Goal: Task Accomplishment & Management: Use online tool/utility

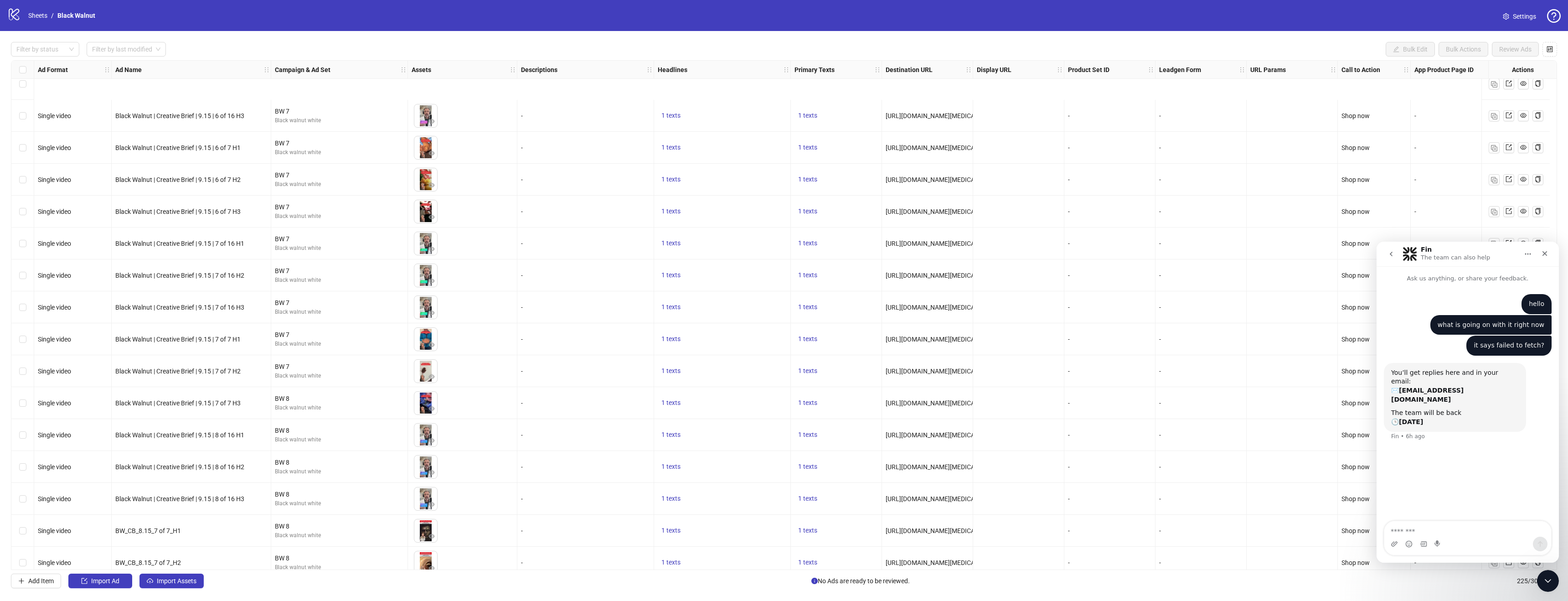
scroll to position [2980, 0]
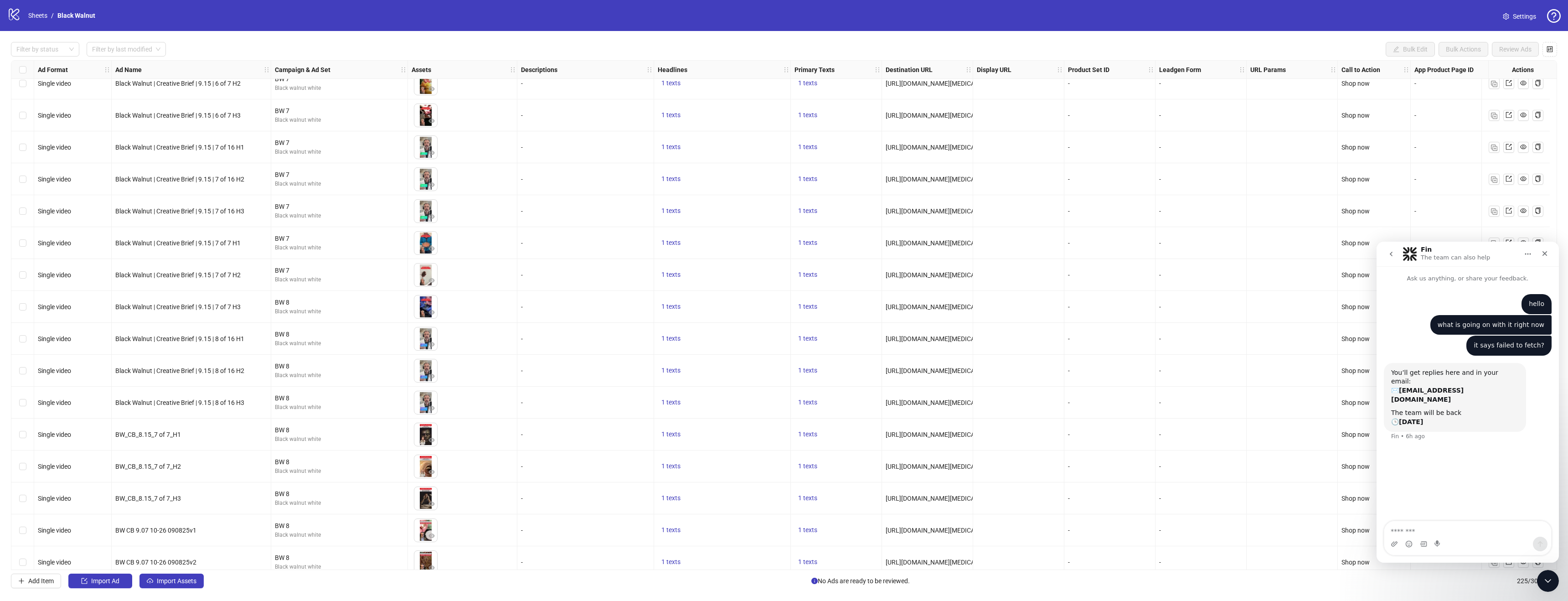
click at [14, 12] on icon "logo/logo-mobile" at bounding box center [14, 14] width 13 height 13
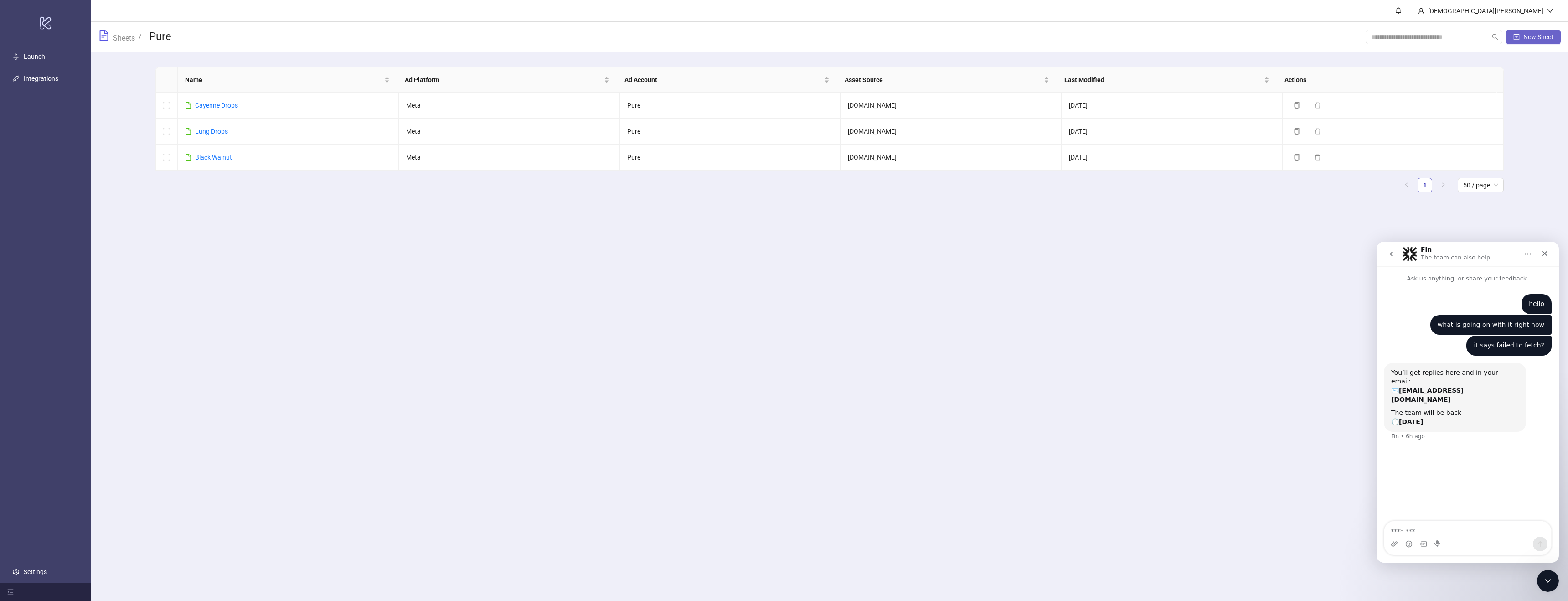
click at [1542, 41] on button "New Sheet" at bounding box center [1533, 37] width 55 height 15
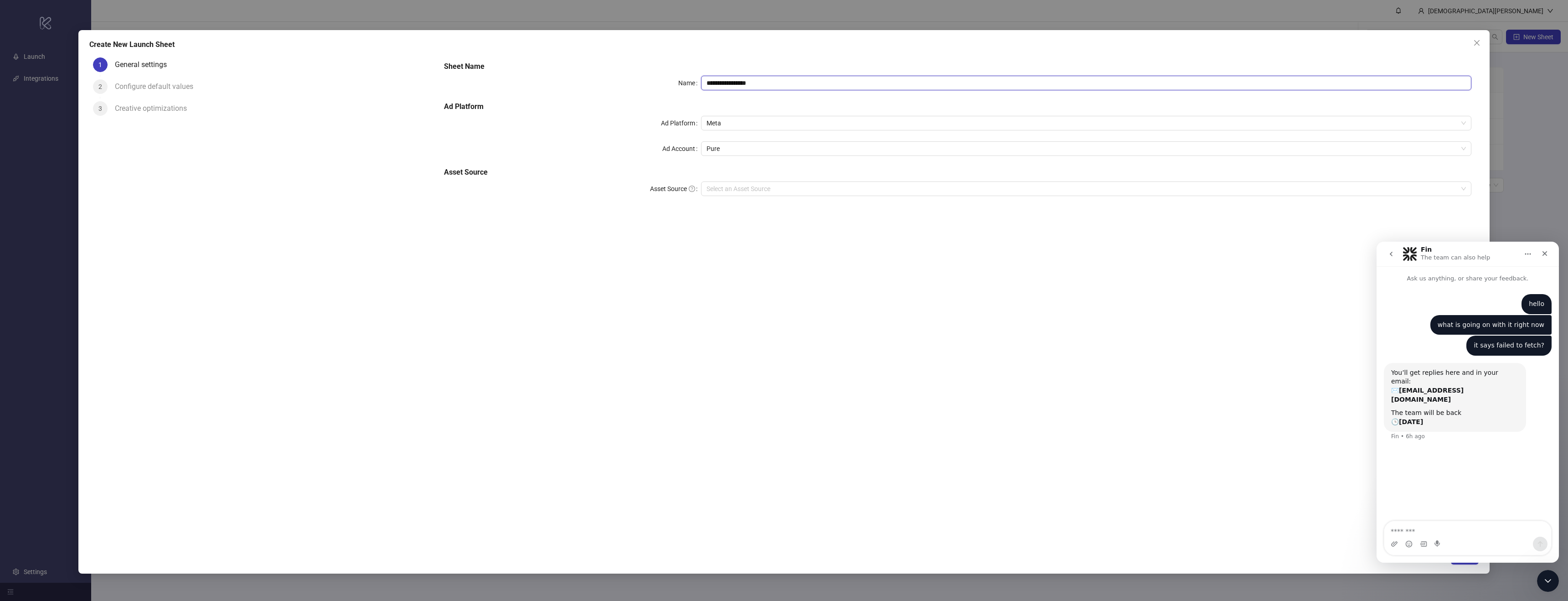
drag, startPoint x: 776, startPoint y: 85, endPoint x: 704, endPoint y: 88, distance: 72.1
click at [704, 86] on input "**********" at bounding box center [1087, 83] width 771 height 15
type input "**********"
click at [749, 190] on input "Asset Source" at bounding box center [1082, 189] width 752 height 13
click at [738, 248] on div "[DOMAIN_NAME]" at bounding box center [1087, 251] width 756 height 10
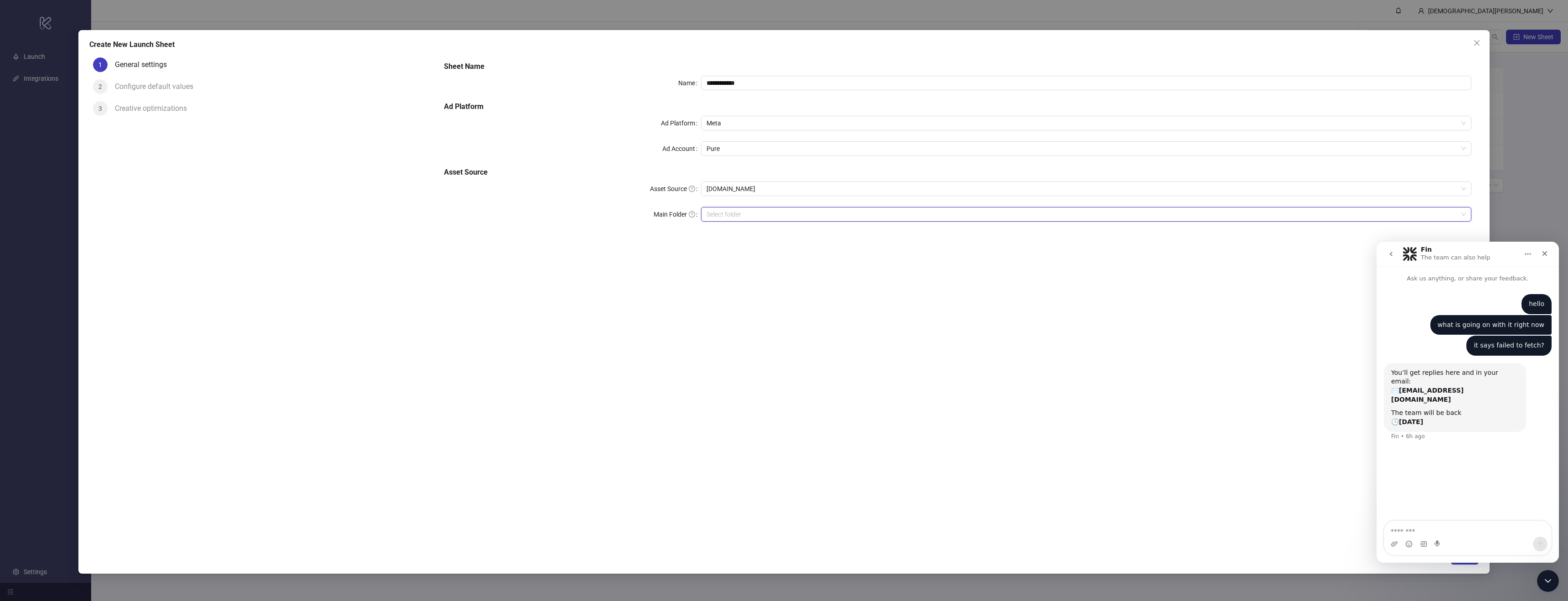
click at [742, 215] on input "search" at bounding box center [1082, 214] width 752 height 13
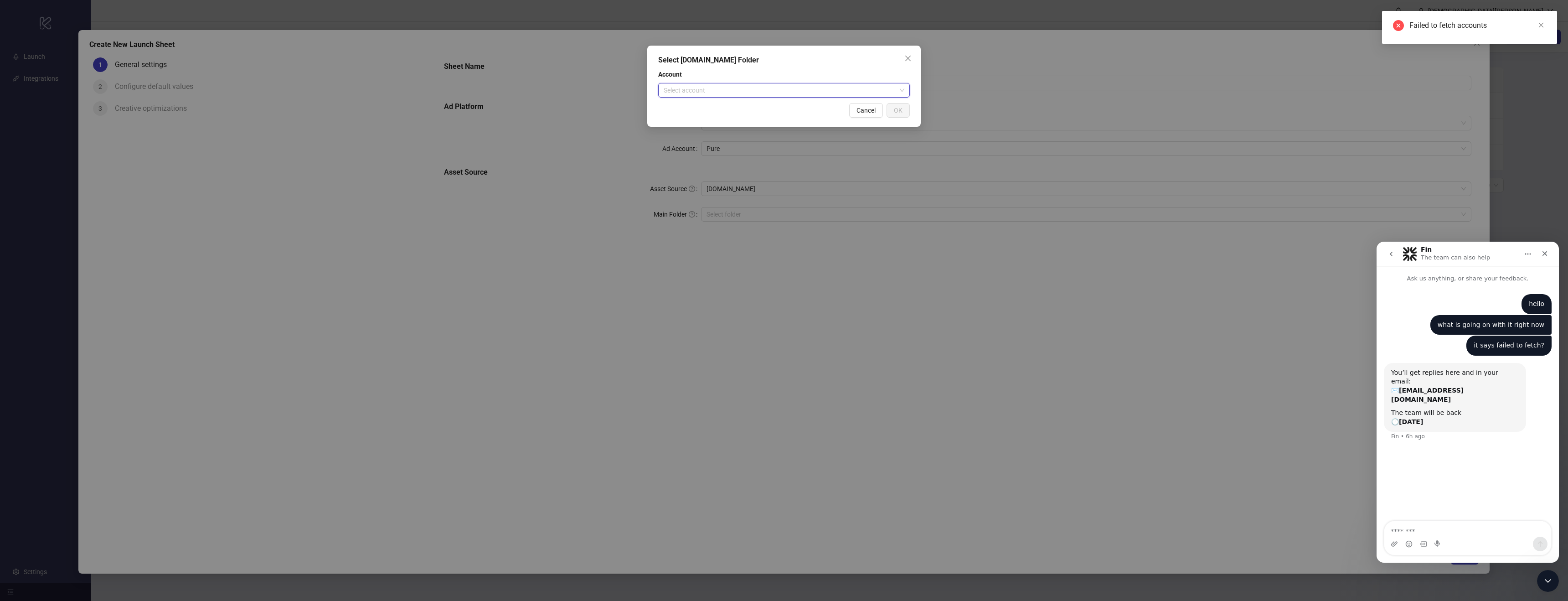
click at [758, 86] on input "search" at bounding box center [780, 90] width 233 height 13
click at [913, 56] on span "Close" at bounding box center [908, 58] width 15 height 7
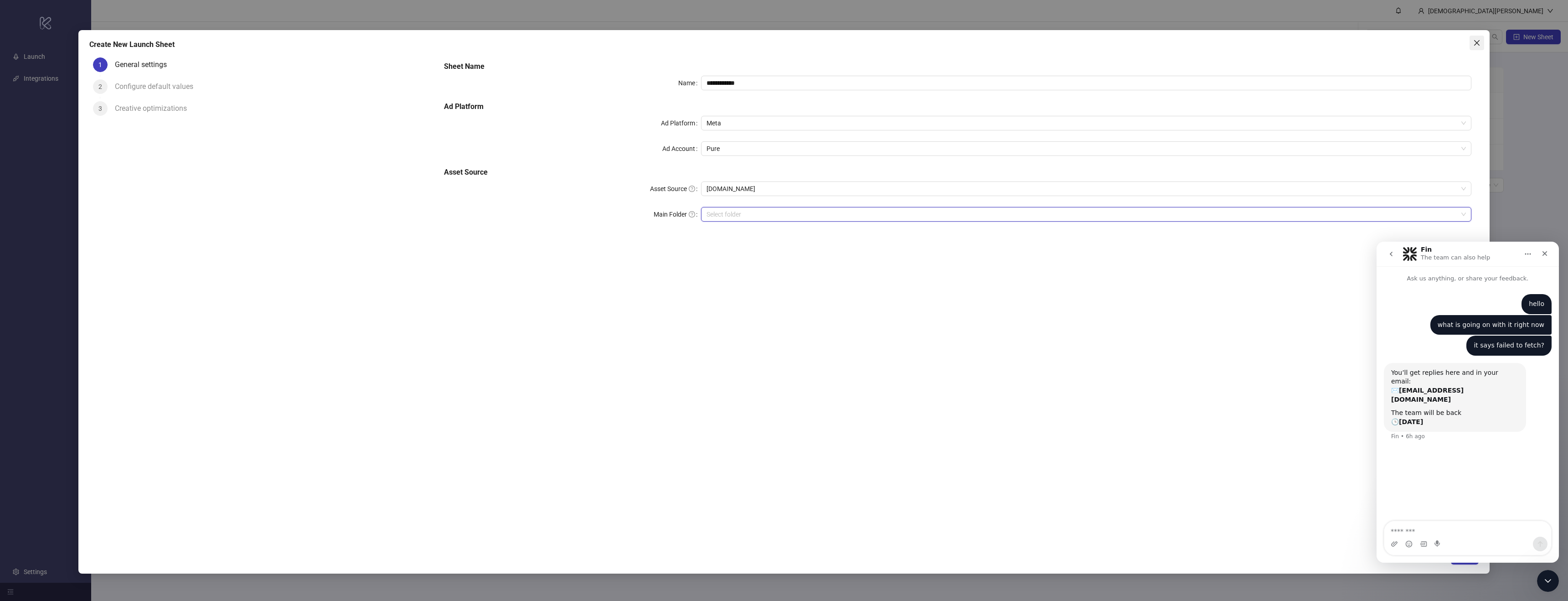
click at [1477, 46] on icon "close" at bounding box center [1477, 43] width 7 height 7
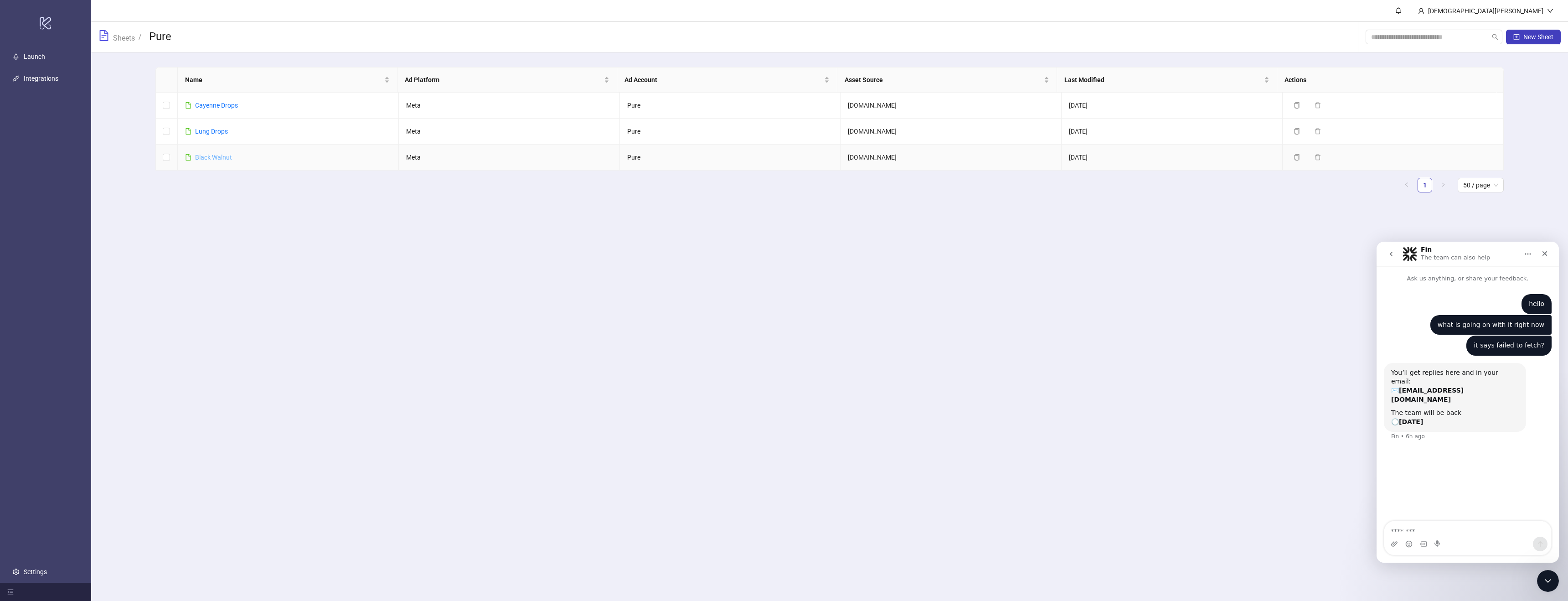
click at [219, 160] on link "Black Walnut" at bounding box center [214, 157] width 37 height 7
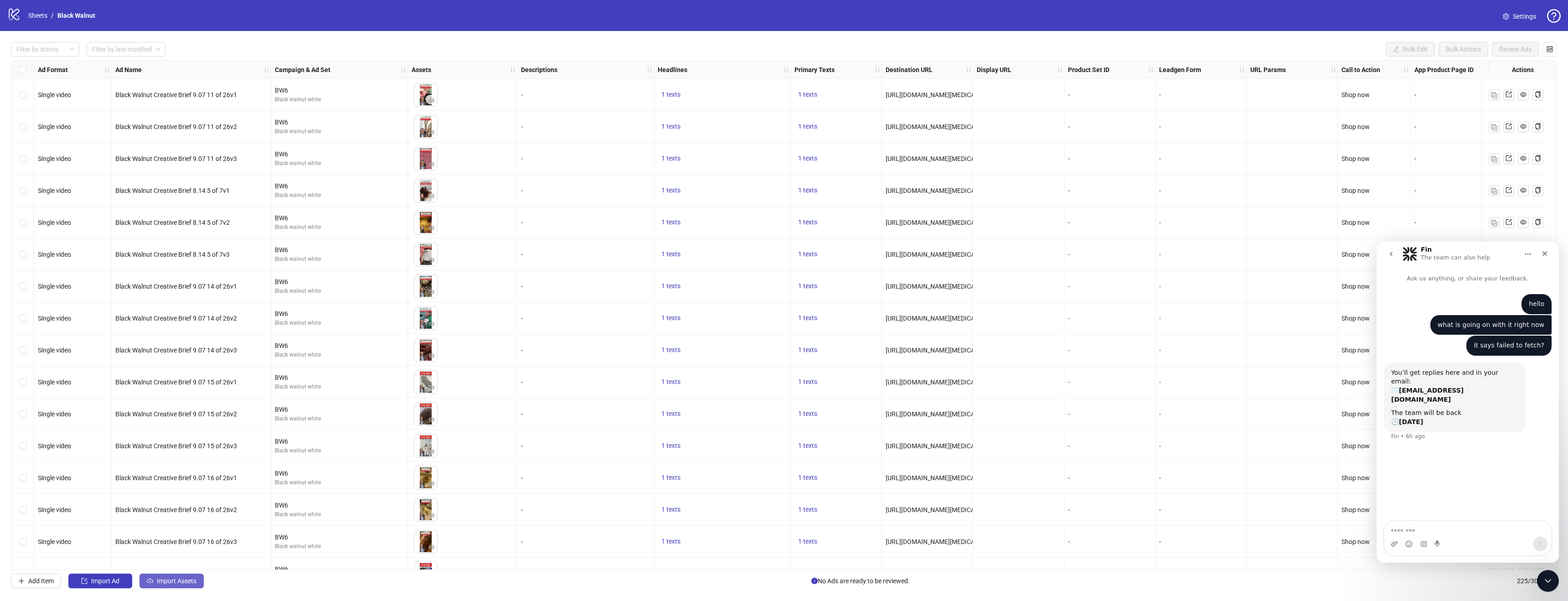
click at [180, 578] on span "Import Assets" at bounding box center [177, 581] width 40 height 7
click at [193, 582] on span "Import Assets" at bounding box center [177, 581] width 40 height 7
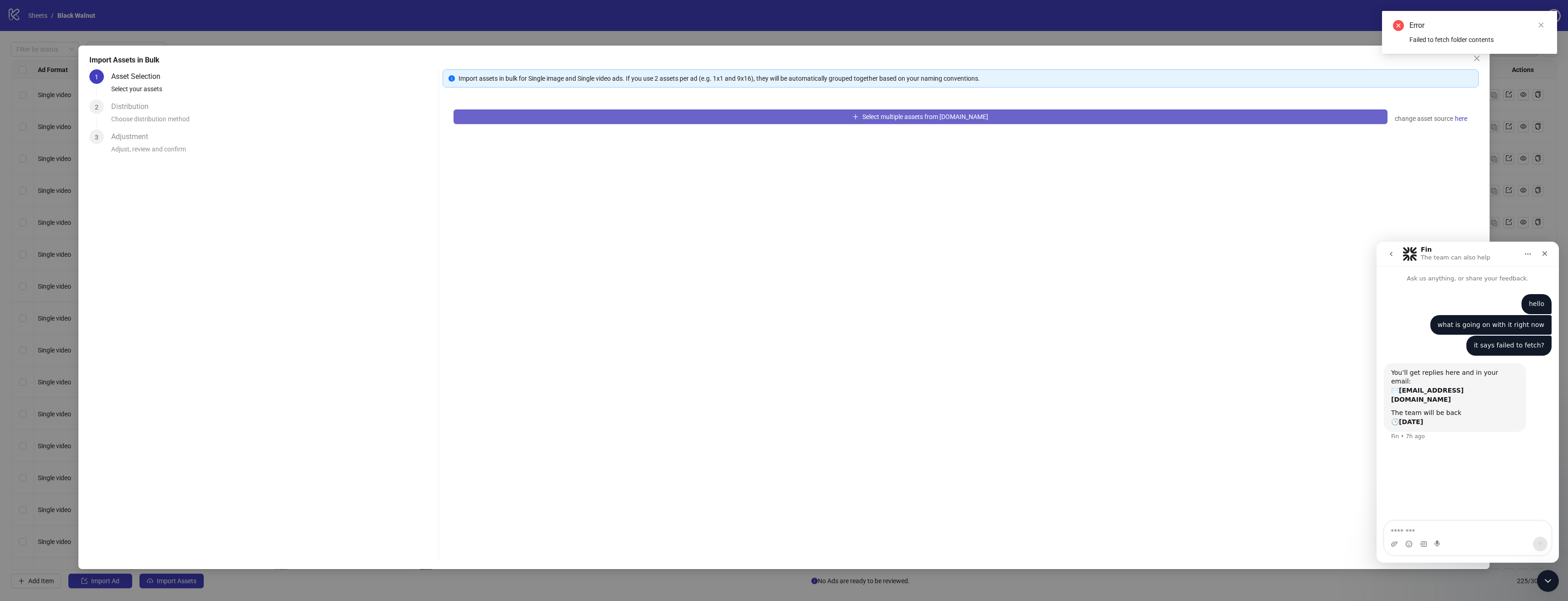
click at [696, 117] on button "Select multiple assets from Frame.io" at bounding box center [920, 117] width 934 height 15
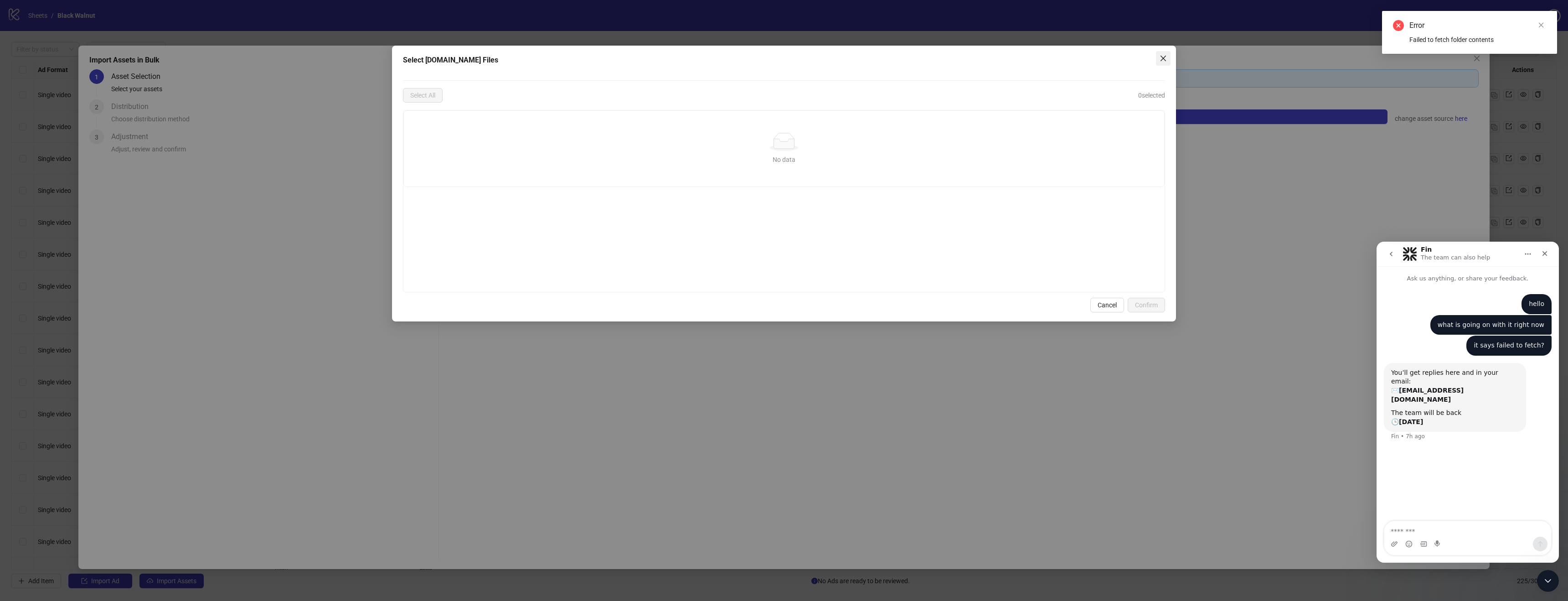
click at [1164, 63] on button "Close" at bounding box center [1163, 58] width 15 height 15
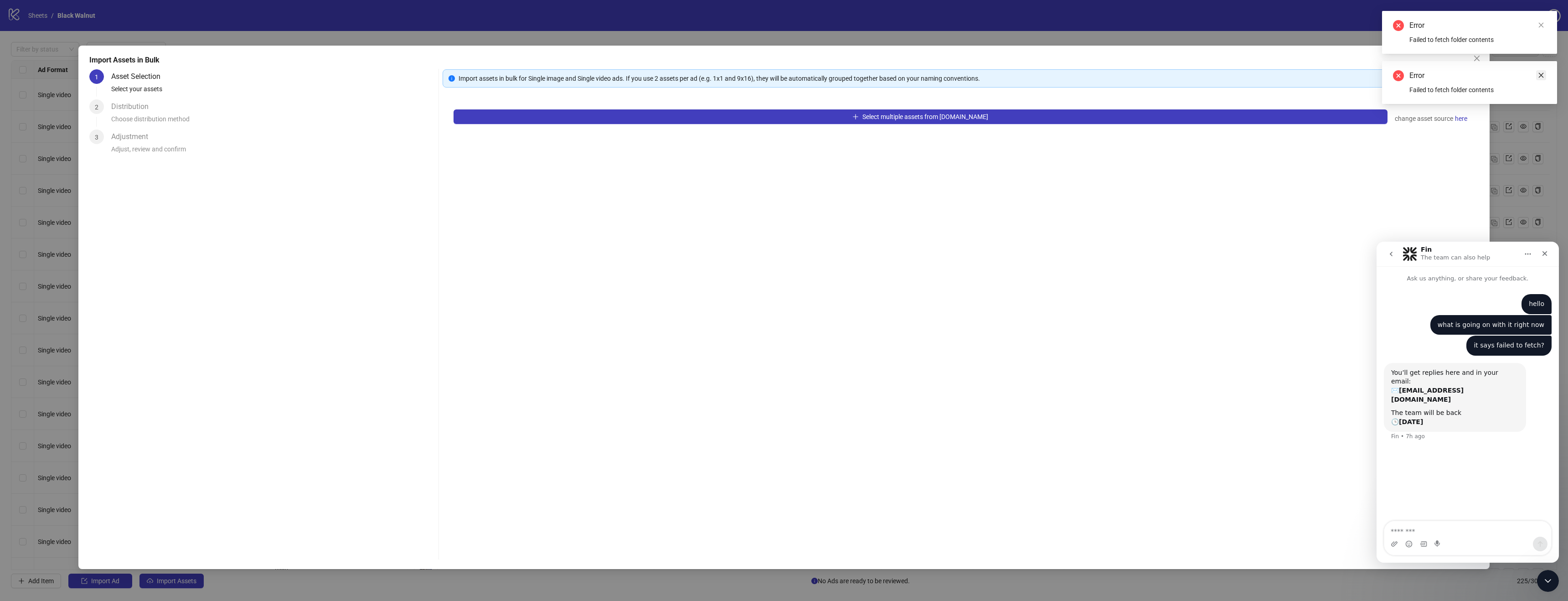
click at [1544, 74] on icon "close" at bounding box center [1541, 75] width 6 height 6
click at [1544, 25] on icon "close" at bounding box center [1541, 25] width 6 height 6
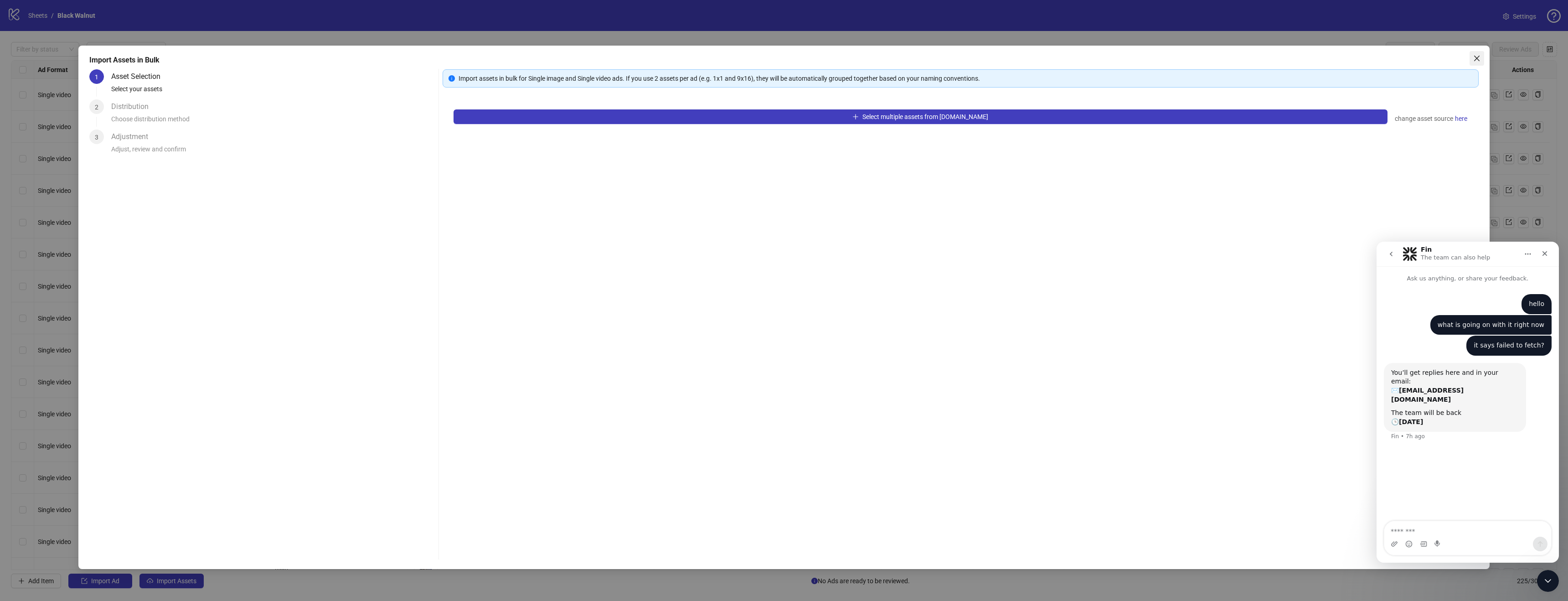
click at [1481, 56] on span "Close" at bounding box center [1477, 58] width 15 height 7
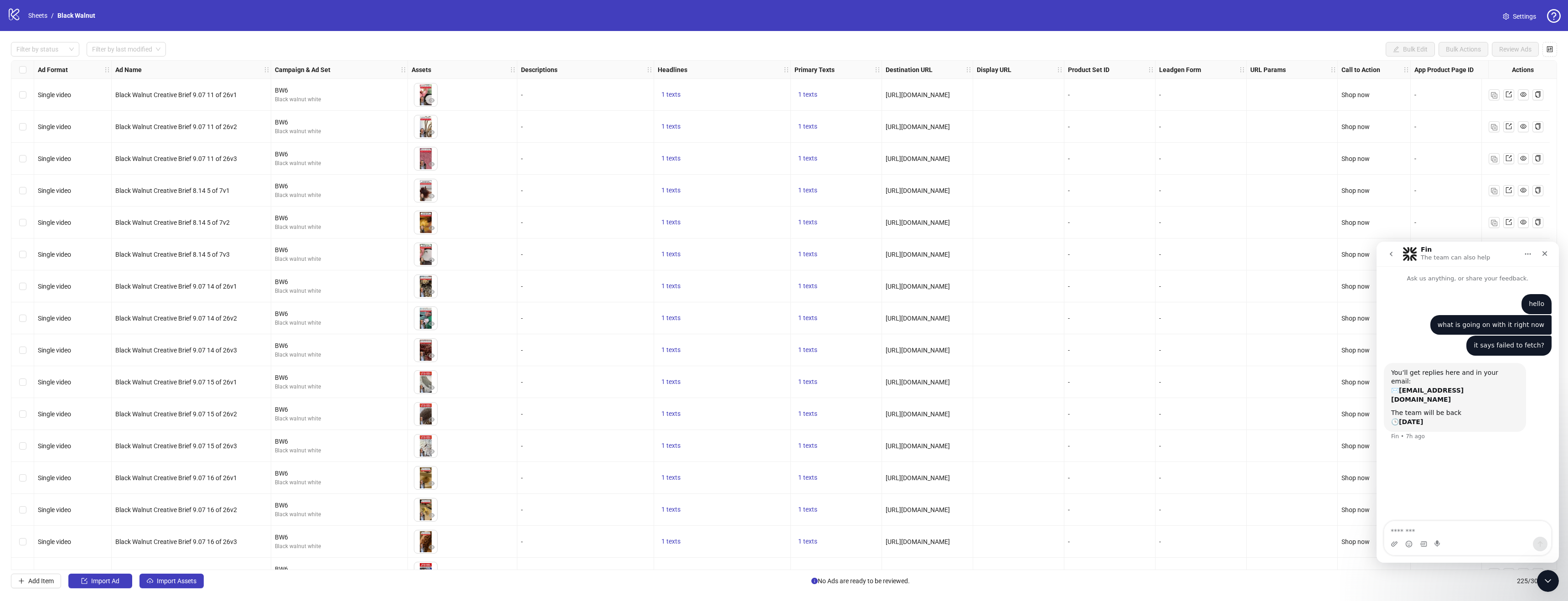
click at [1527, 23] on div "Settings" at bounding box center [1528, 16] width 65 height 15
click at [1522, 13] on span "Settings" at bounding box center [1524, 16] width 23 height 10
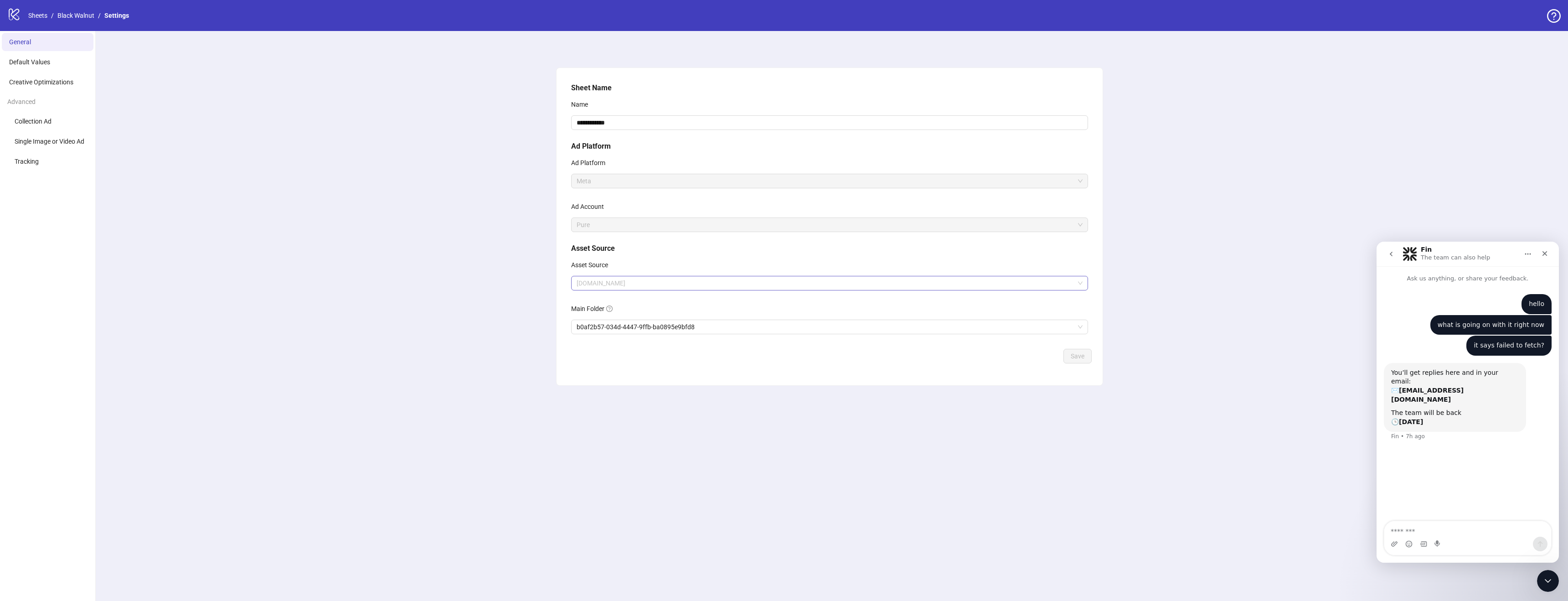
click at [629, 279] on span "[DOMAIN_NAME]" at bounding box center [829, 283] width 506 height 13
click at [523, 293] on div "**********" at bounding box center [830, 316] width 1477 height 570
click at [12, 15] on icon "logo/logo-mobile" at bounding box center [14, 14] width 13 height 13
click at [59, 142] on span "Single Image or Video Ad" at bounding box center [49, 141] width 70 height 7
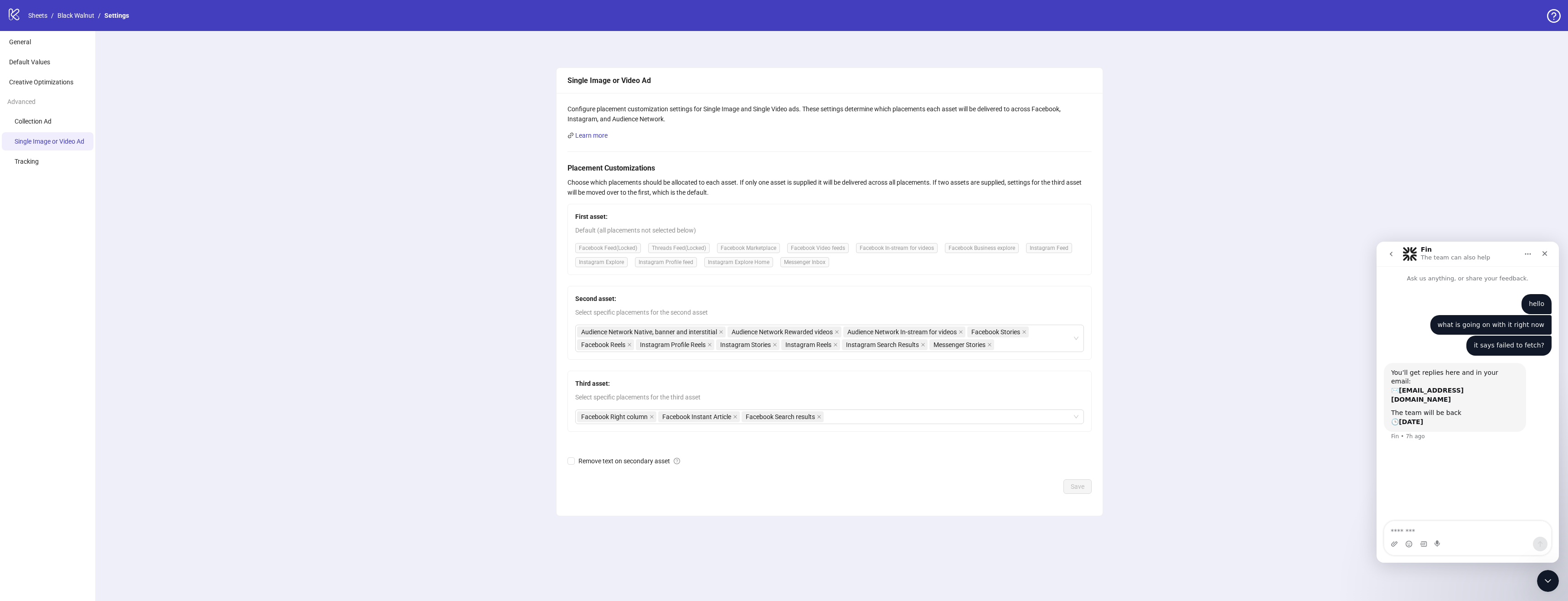
click at [10, 16] on icon "logo/logo-mobile" at bounding box center [14, 14] width 13 height 13
click at [128, 15] on link "Settings" at bounding box center [116, 15] width 28 height 10
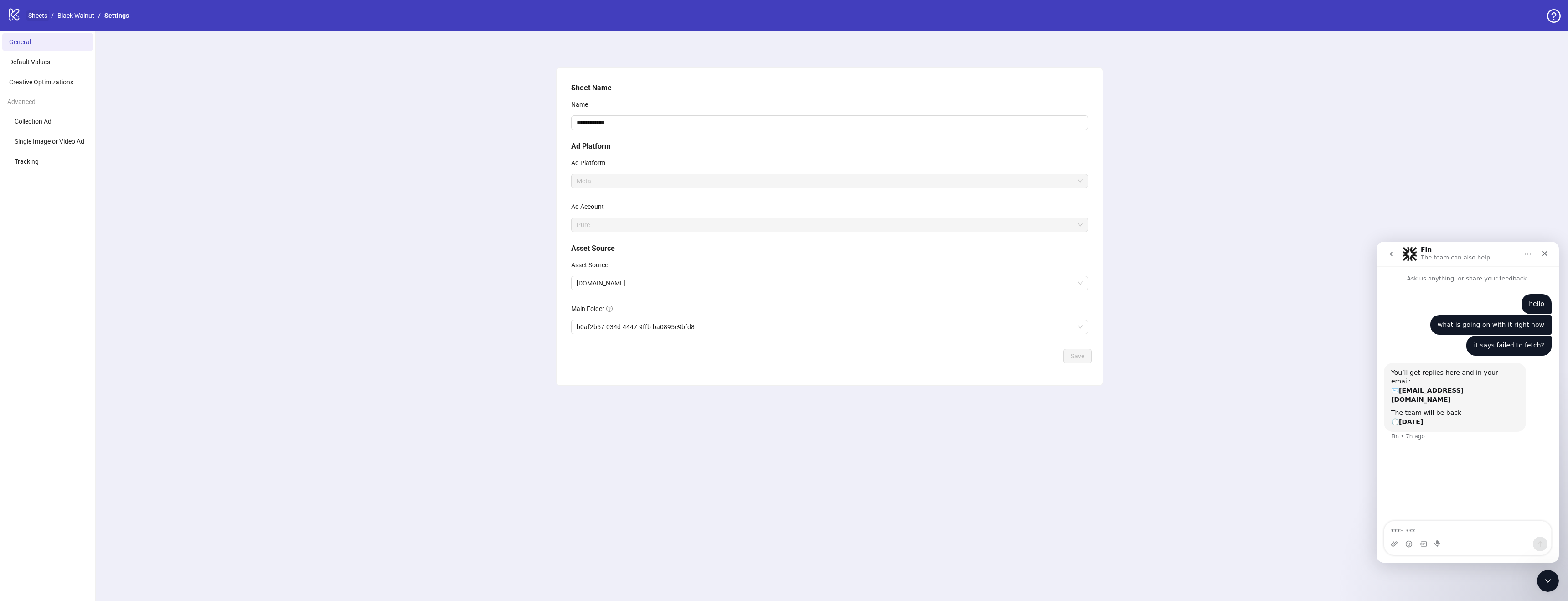
click at [41, 17] on link "Sheets" at bounding box center [37, 15] width 23 height 10
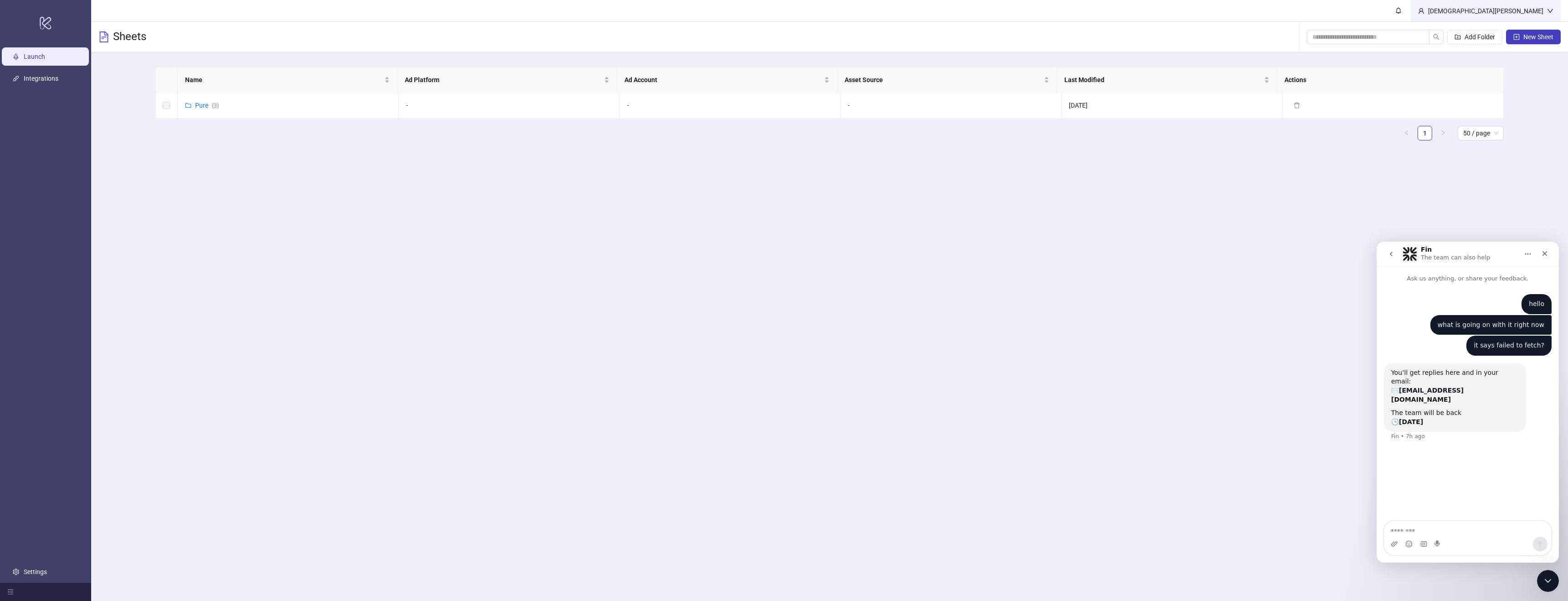
click at [1538, 12] on div "[DEMOGRAPHIC_DATA][PERSON_NAME]" at bounding box center [1485, 11] width 122 height 10
click at [1414, 232] on main "Christian Xantus Sheets Add Folder New Sheet Name Ad Platform Ad Account Asset …" at bounding box center [830, 300] width 1477 height 601
click at [1424, 9] on icon "user" at bounding box center [1421, 11] width 6 height 6
click at [298, 289] on main "Christian Xantus Sheets Add Folder New Sheet Name Ad Platform Ad Account Asset …" at bounding box center [830, 300] width 1477 height 601
click at [30, 75] on link "Integrations" at bounding box center [41, 79] width 35 height 7
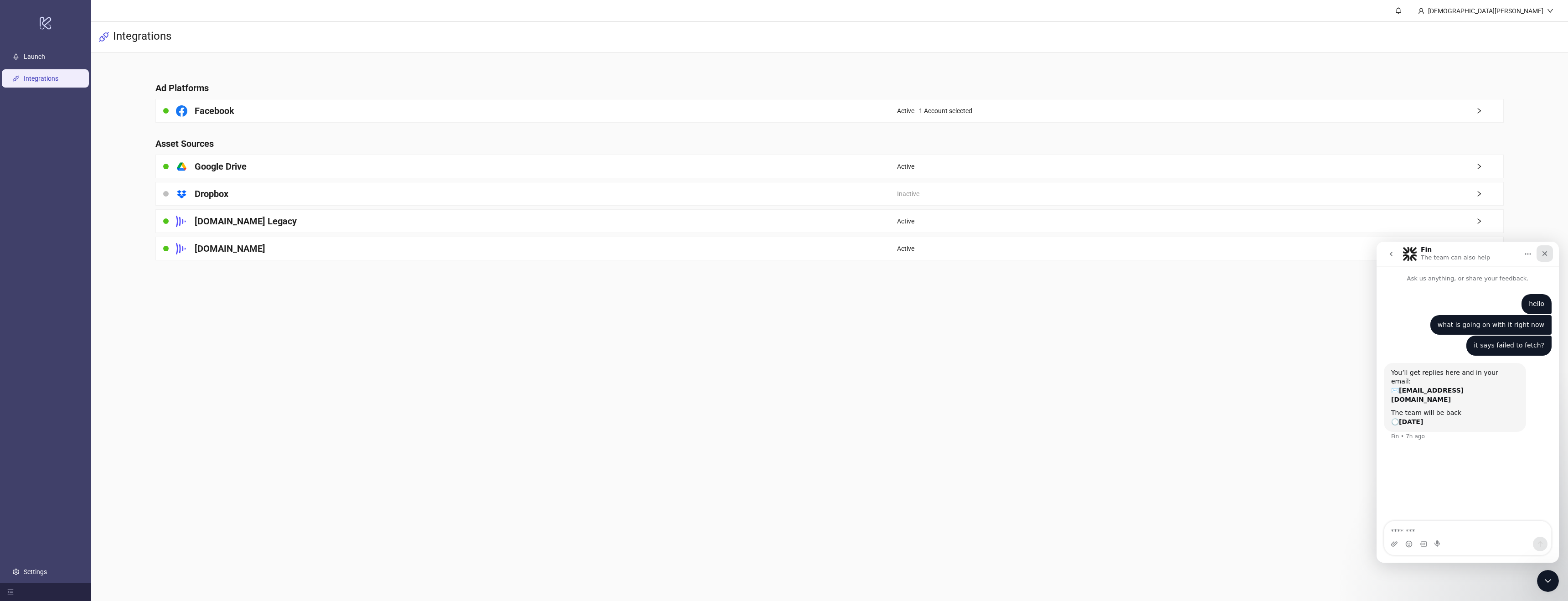
click at [1548, 253] on icon "Close" at bounding box center [1545, 253] width 7 height 7
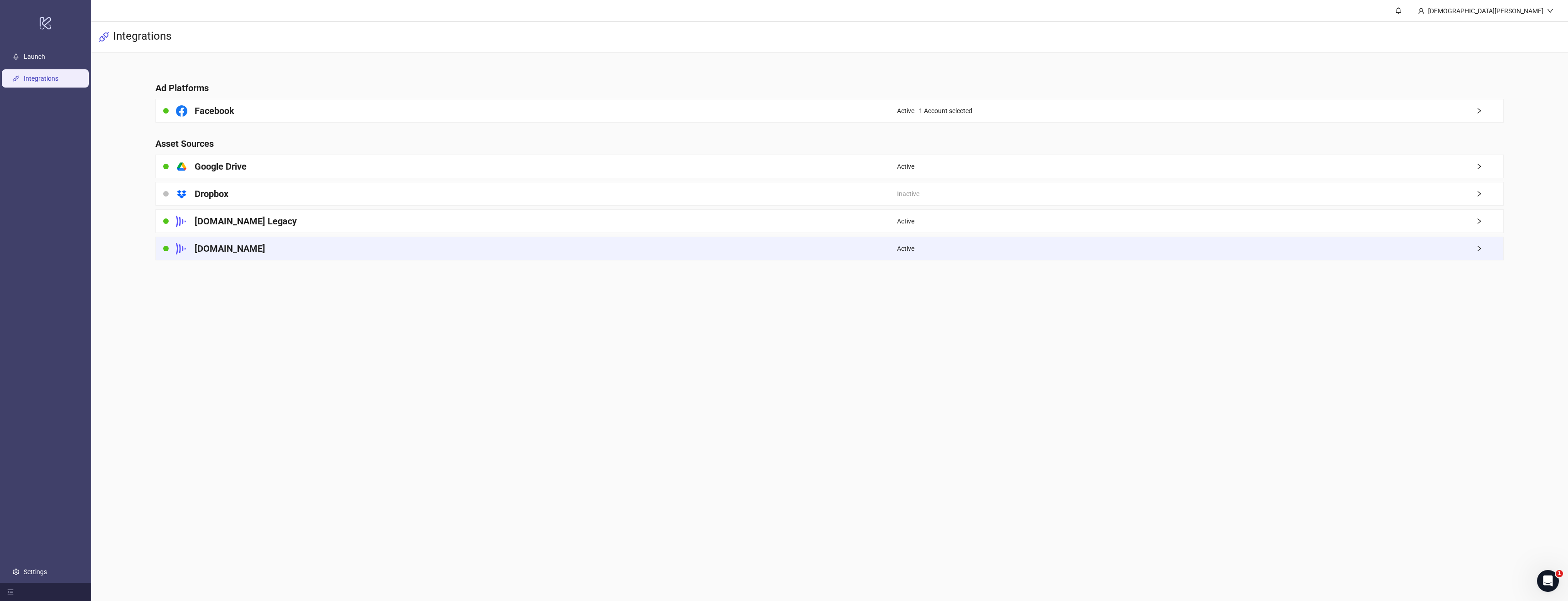
click at [1489, 253] on div "Active" at bounding box center [1200, 248] width 607 height 23
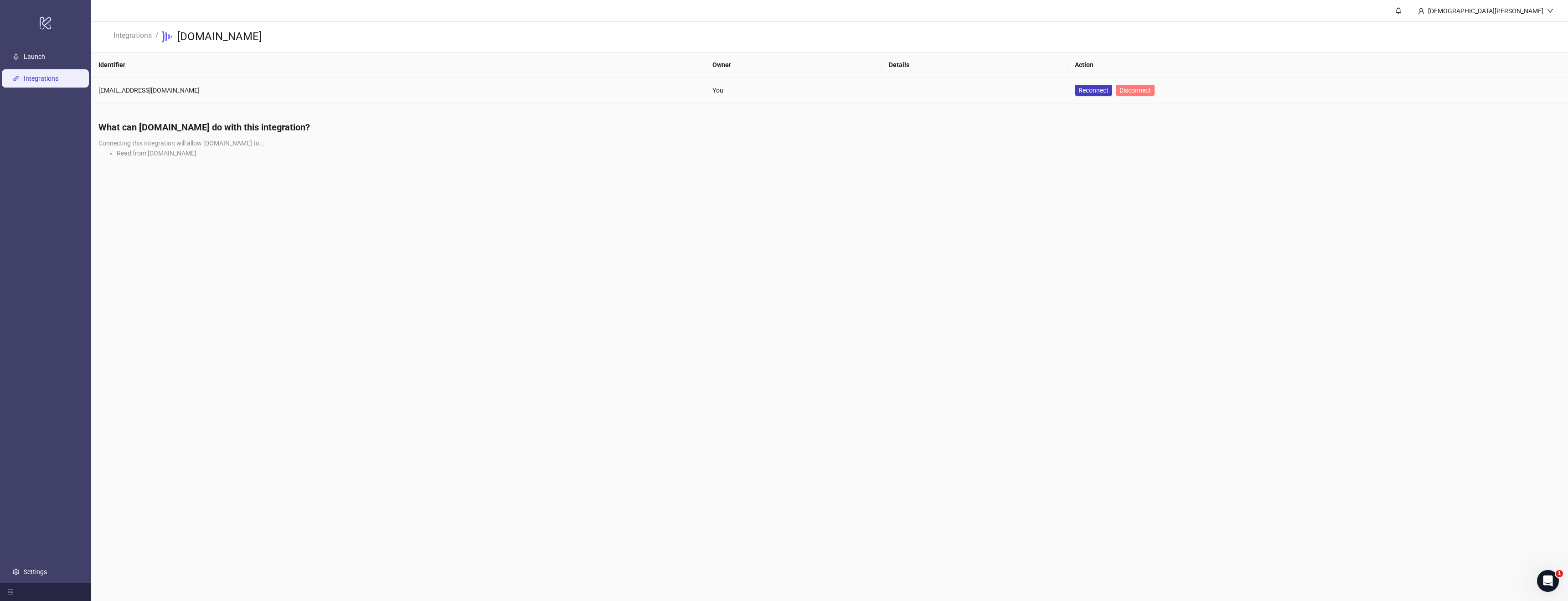
click at [1119, 93] on span "Disconnect" at bounding box center [1135, 90] width 32 height 7
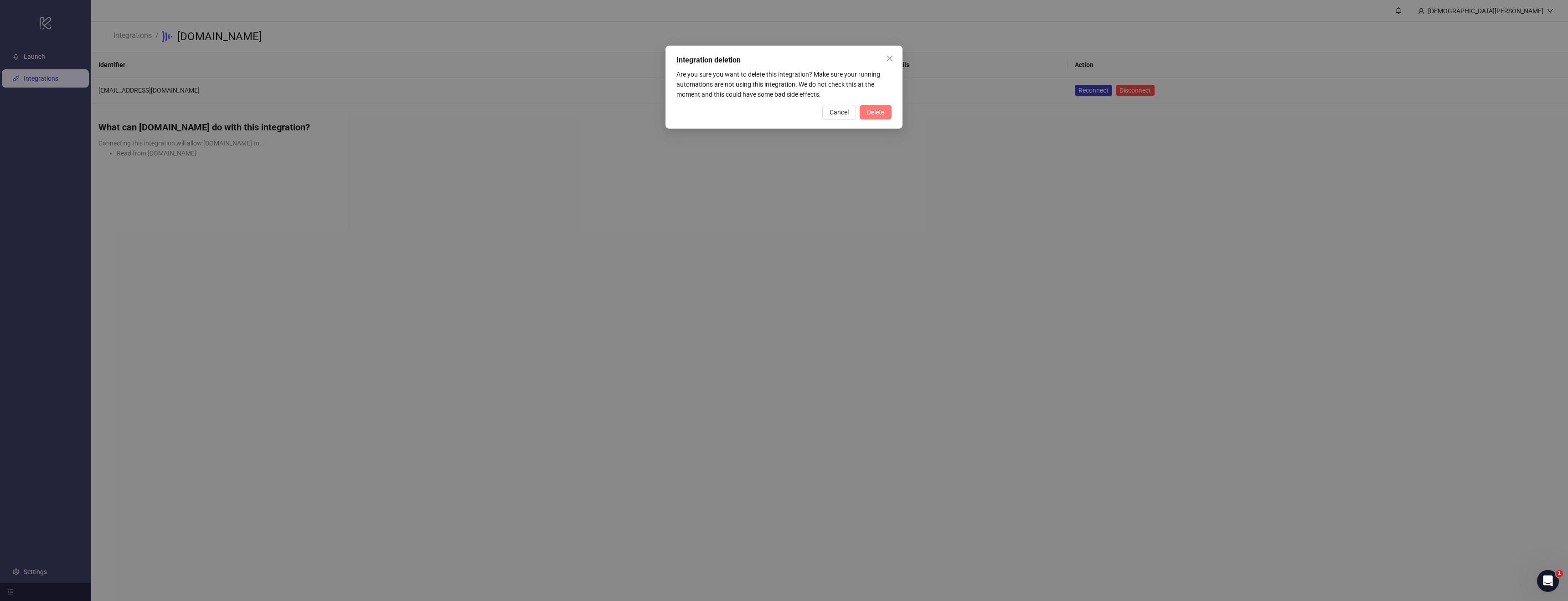
click at [888, 115] on button "Delete" at bounding box center [875, 112] width 32 height 15
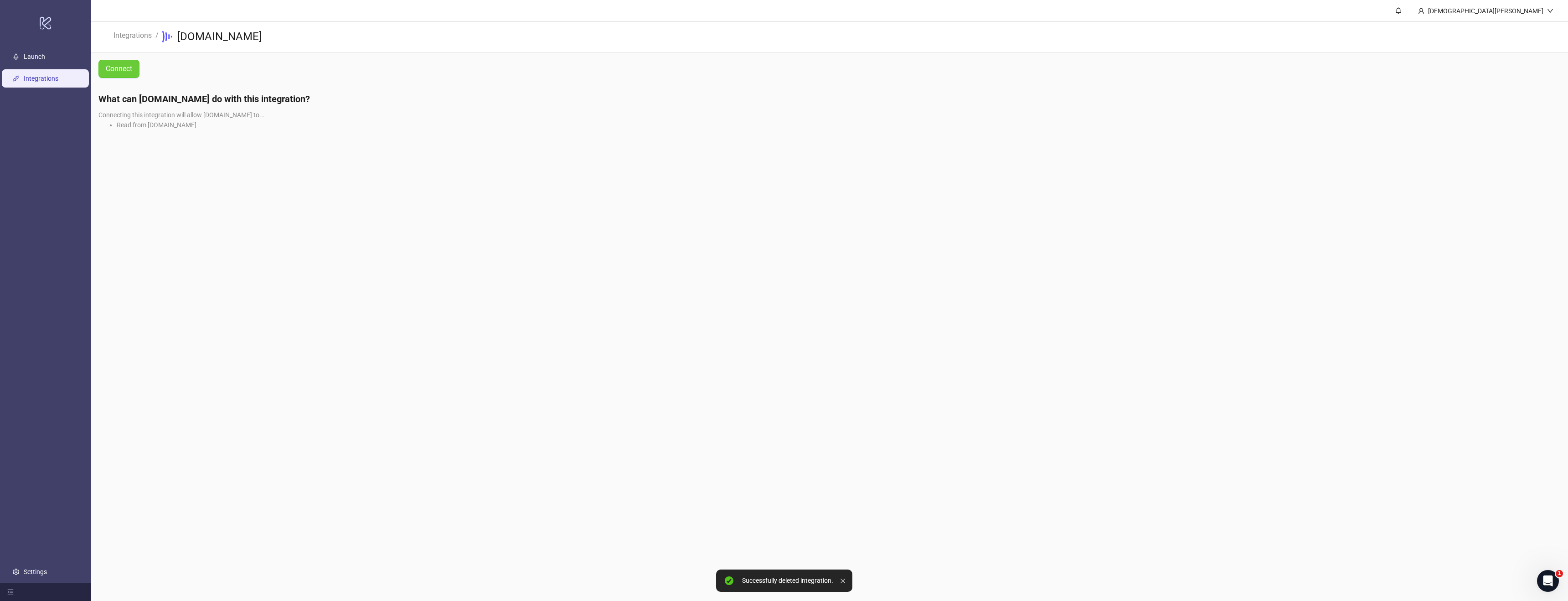
click at [104, 65] on button "Connect" at bounding box center [119, 69] width 41 height 18
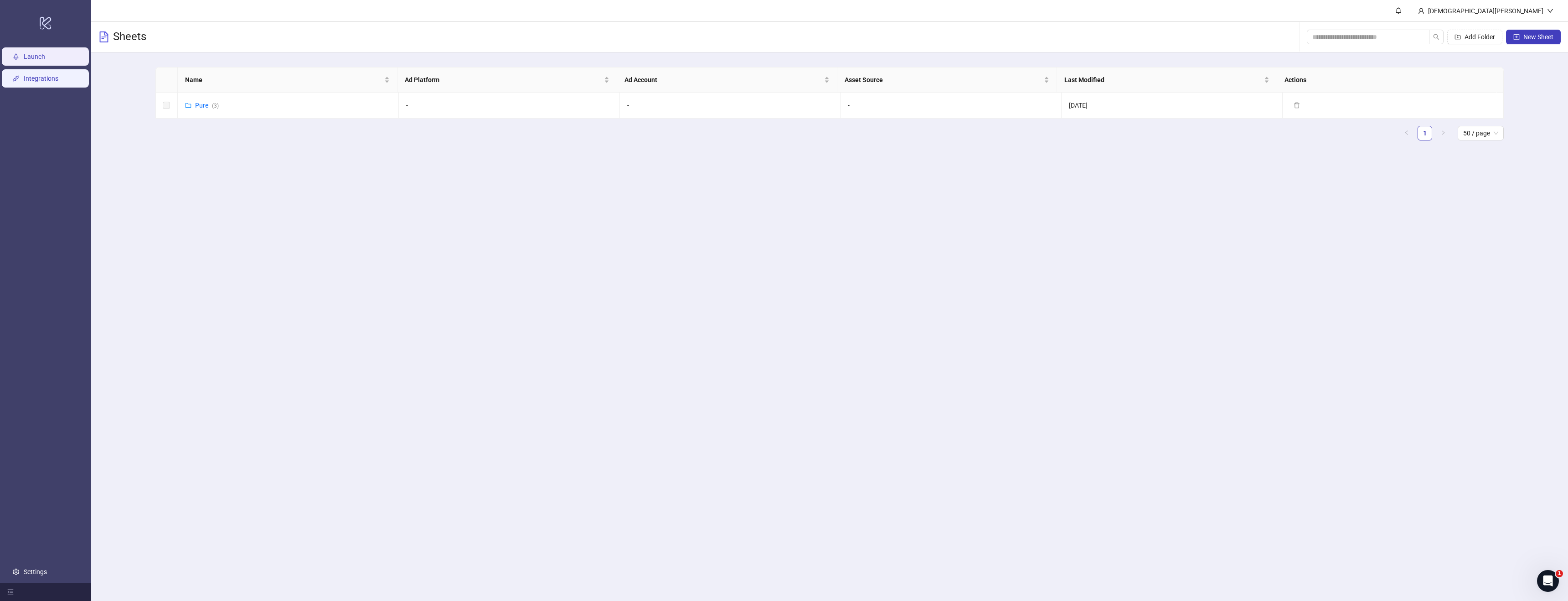
click at [58, 77] on link "Integrations" at bounding box center [41, 79] width 35 height 7
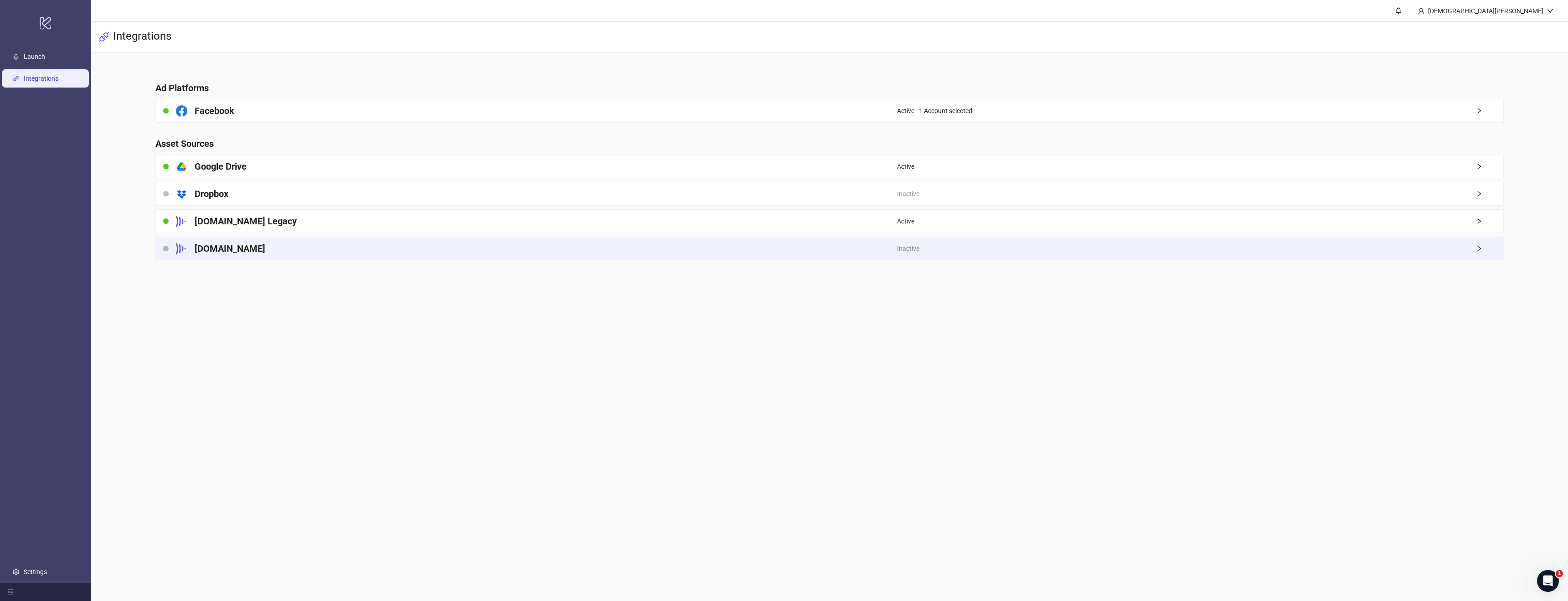
click at [302, 246] on div "[DOMAIN_NAME]" at bounding box center [527, 248] width 741 height 23
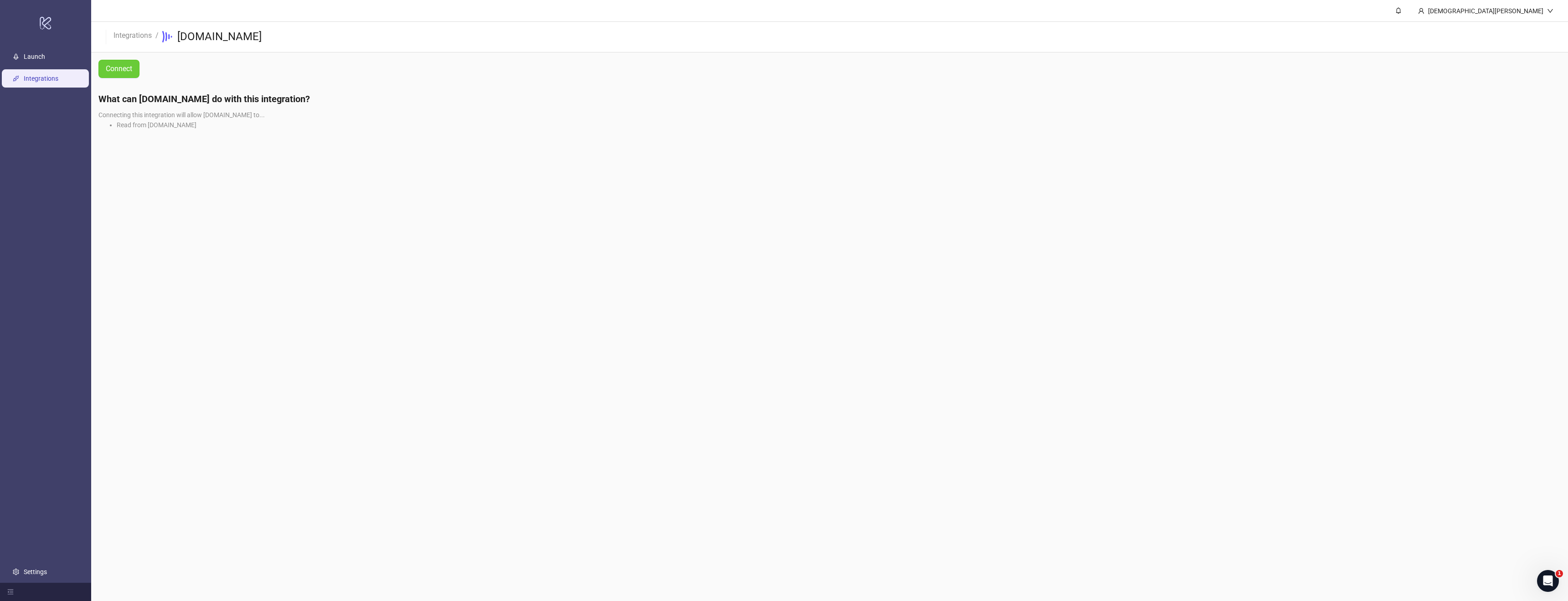
click at [127, 72] on span "Connect" at bounding box center [119, 68] width 26 height 8
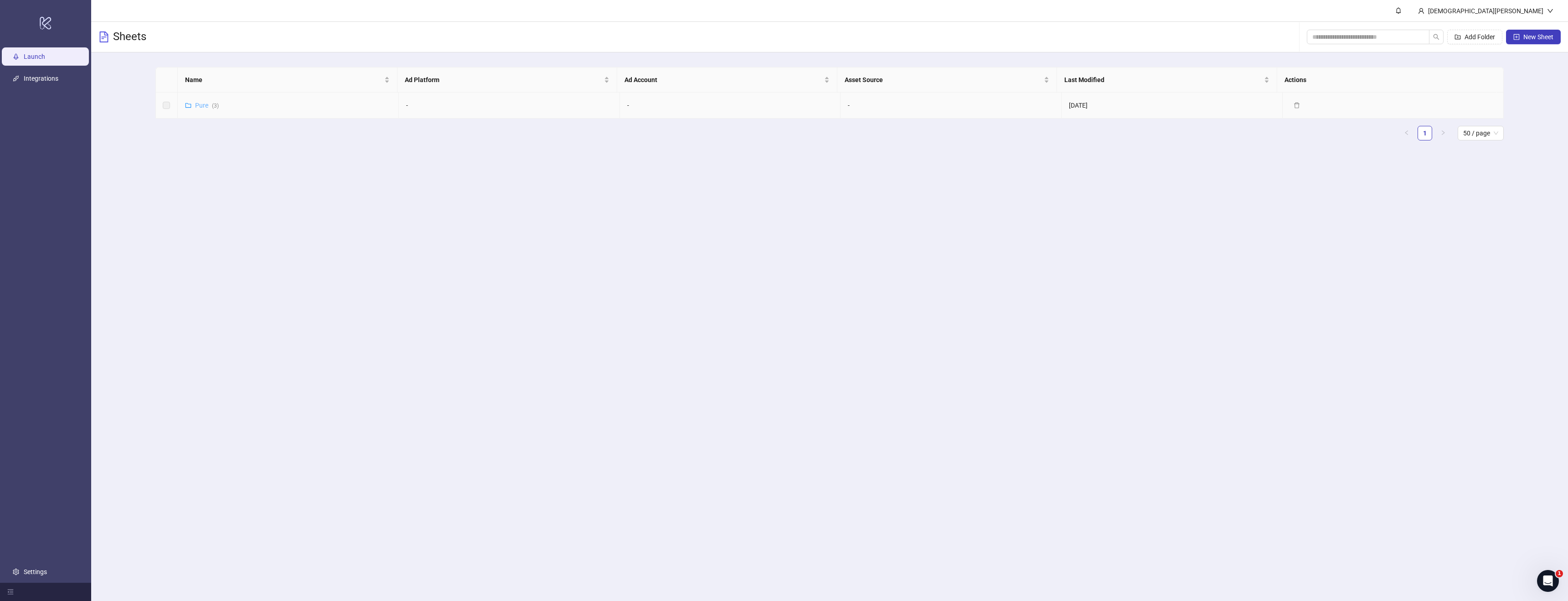
click at [203, 105] on link "Pure ( 3 )" at bounding box center [207, 105] width 24 height 7
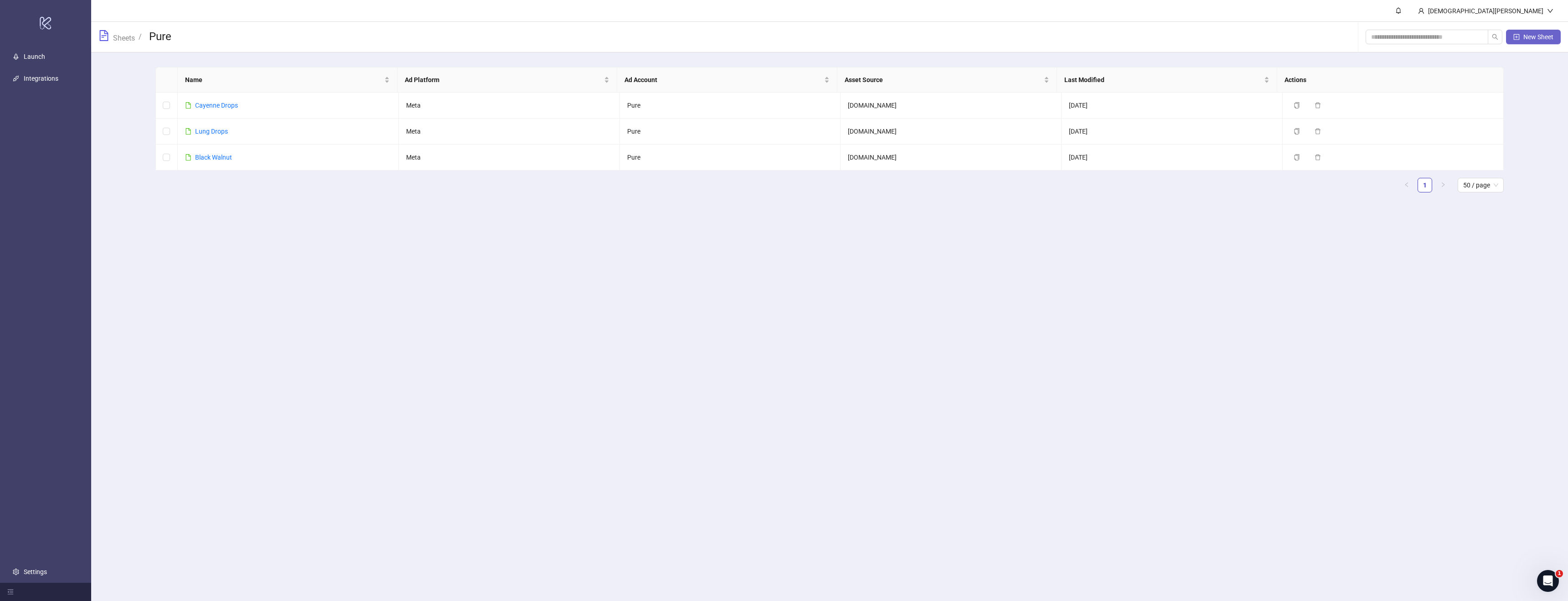
click at [1554, 35] on button "New Sheet" at bounding box center [1533, 37] width 55 height 15
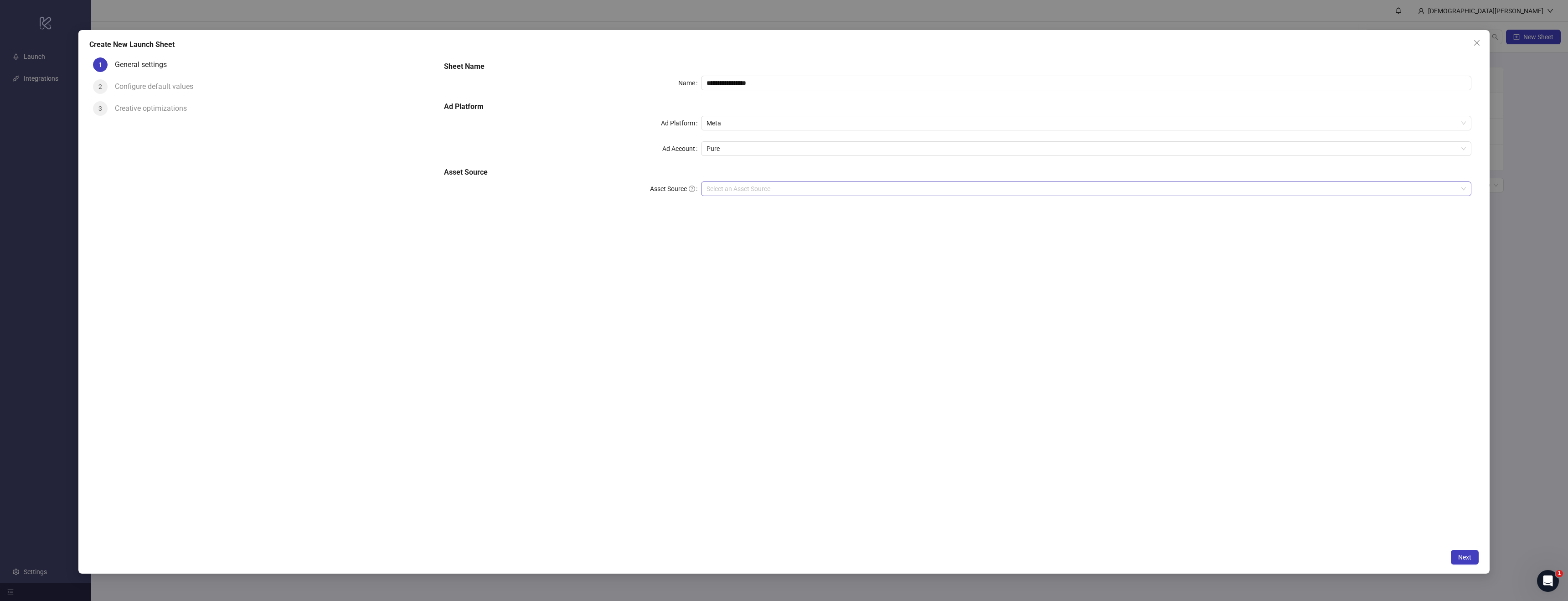
click at [736, 190] on input "Asset Source" at bounding box center [1082, 189] width 752 height 13
click at [1437, 277] on span "Connect" at bounding box center [1449, 281] width 24 height 7
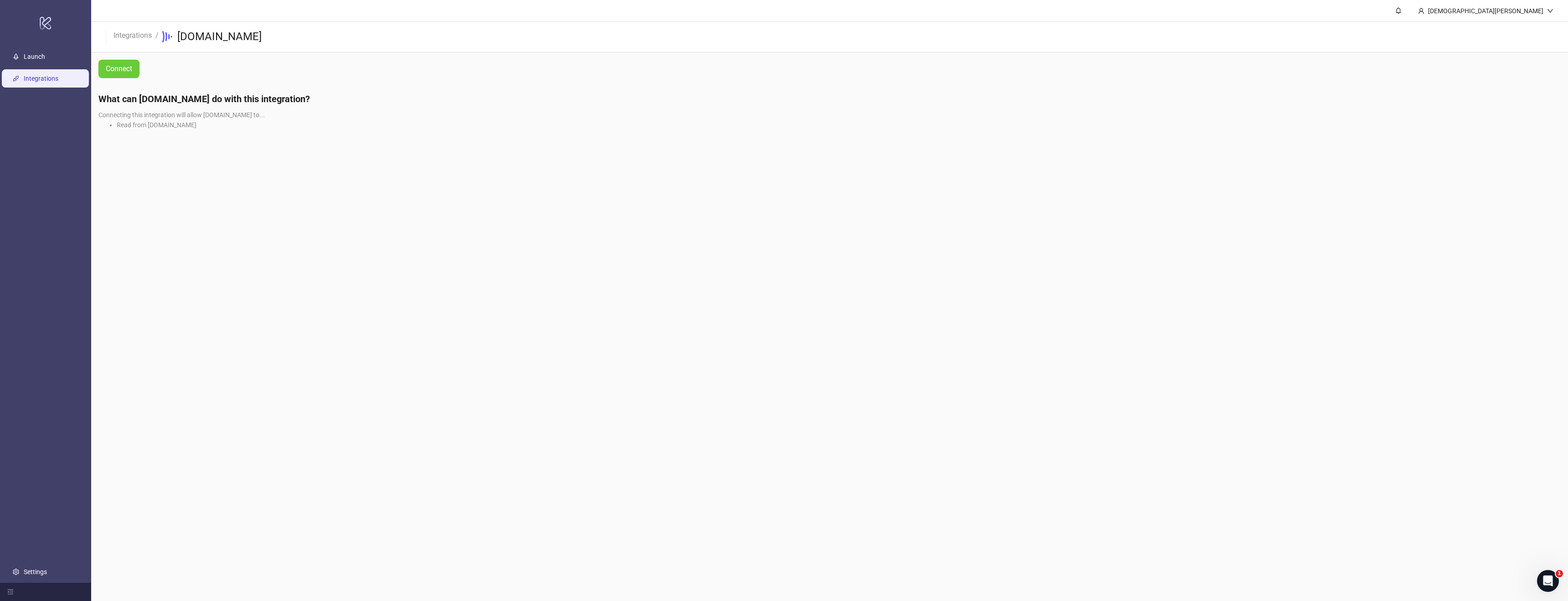
click at [113, 66] on span "Connect" at bounding box center [119, 68] width 26 height 8
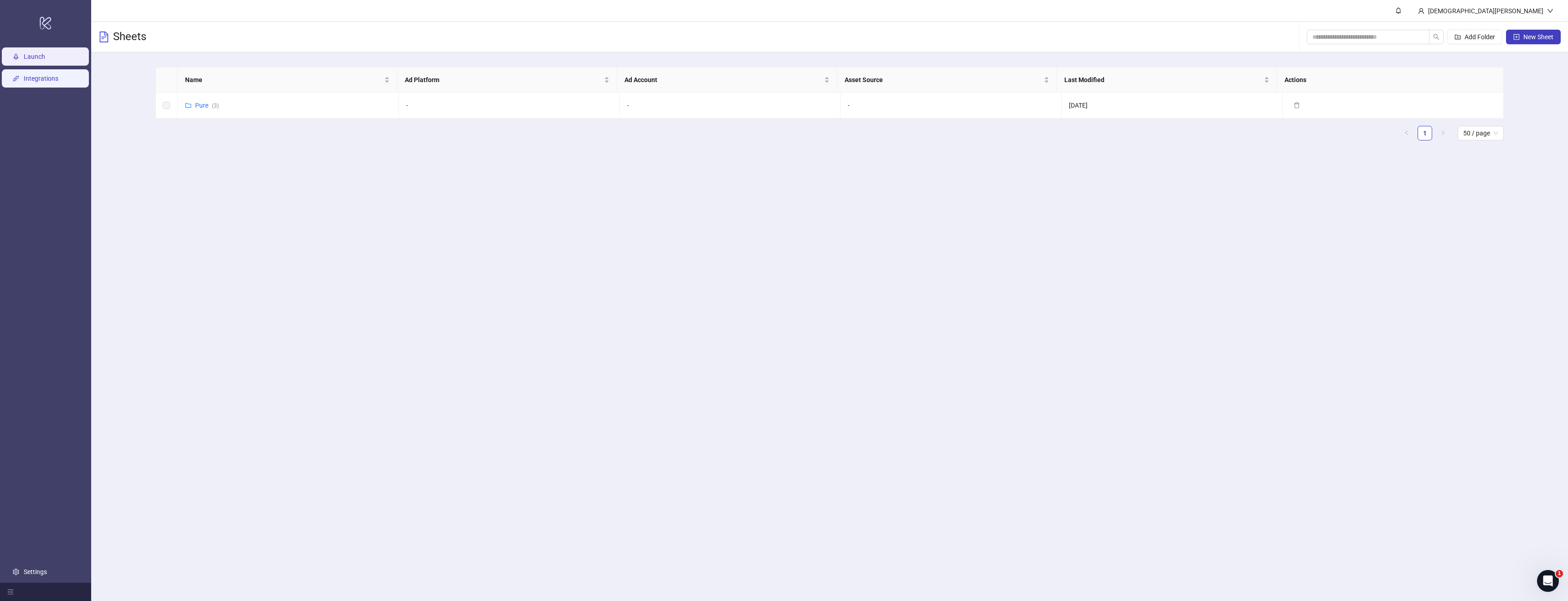
click at [30, 76] on link "Integrations" at bounding box center [41, 79] width 35 height 7
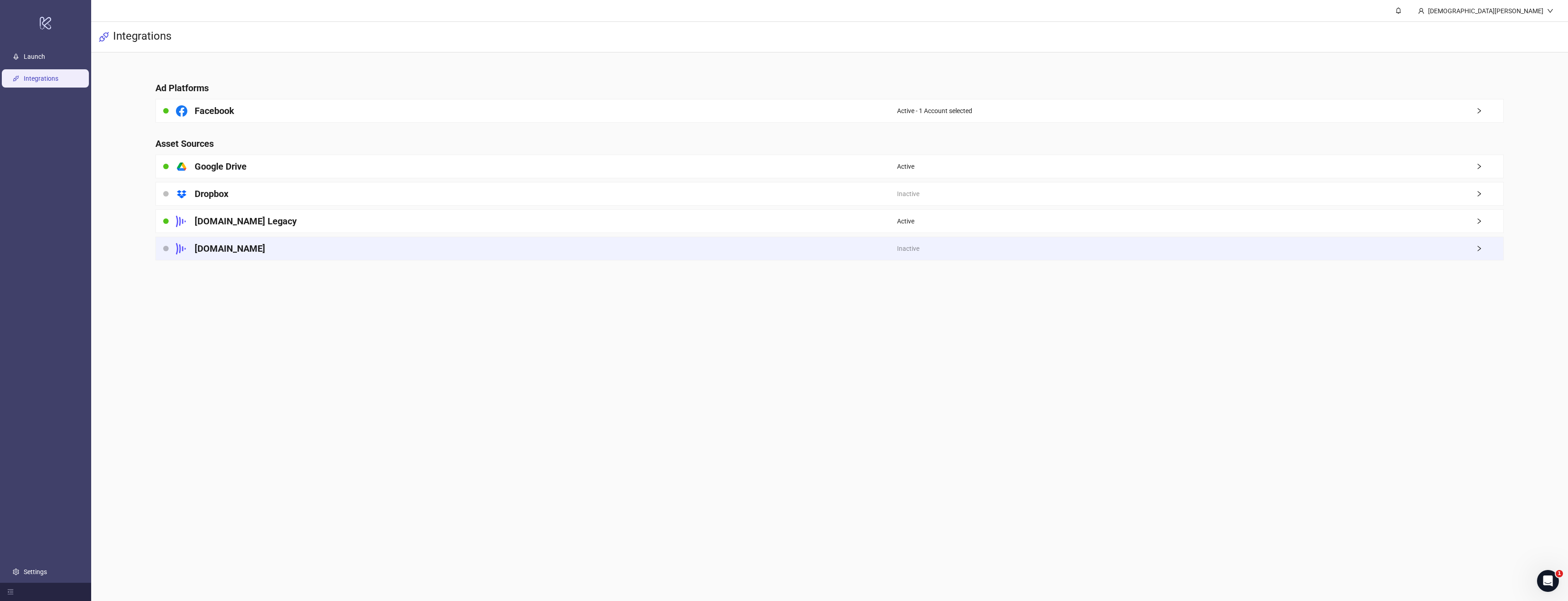
click at [1047, 248] on div "Inactive" at bounding box center [1200, 248] width 607 height 23
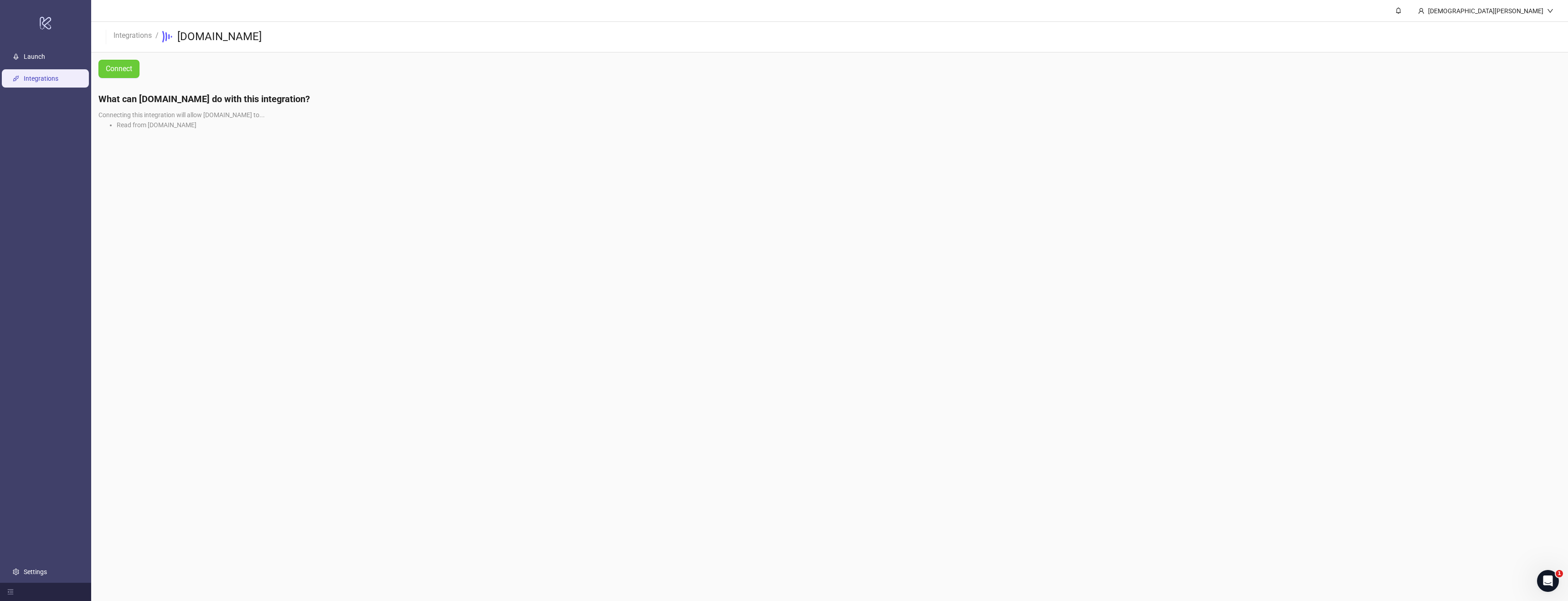
click at [126, 71] on span "Connect" at bounding box center [119, 68] width 26 height 8
click at [114, 69] on span "Connect" at bounding box center [119, 68] width 26 height 8
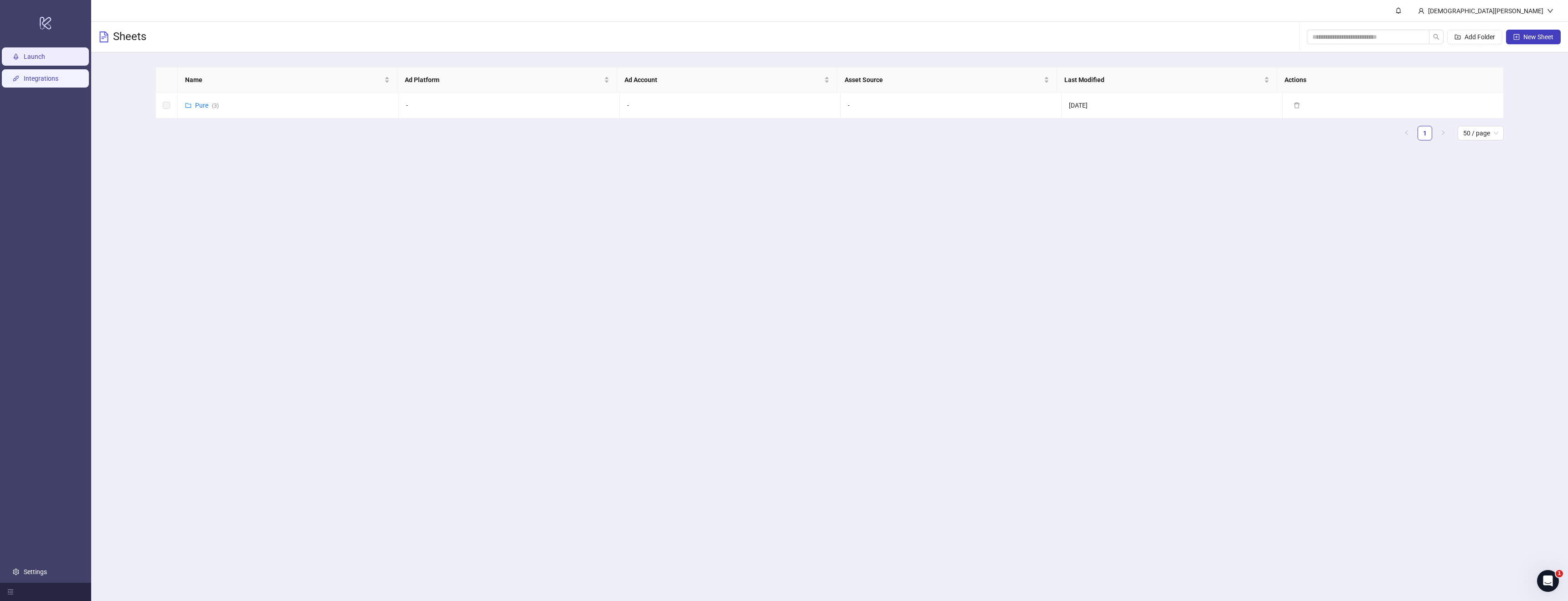
click at [30, 76] on link "Integrations" at bounding box center [41, 79] width 35 height 7
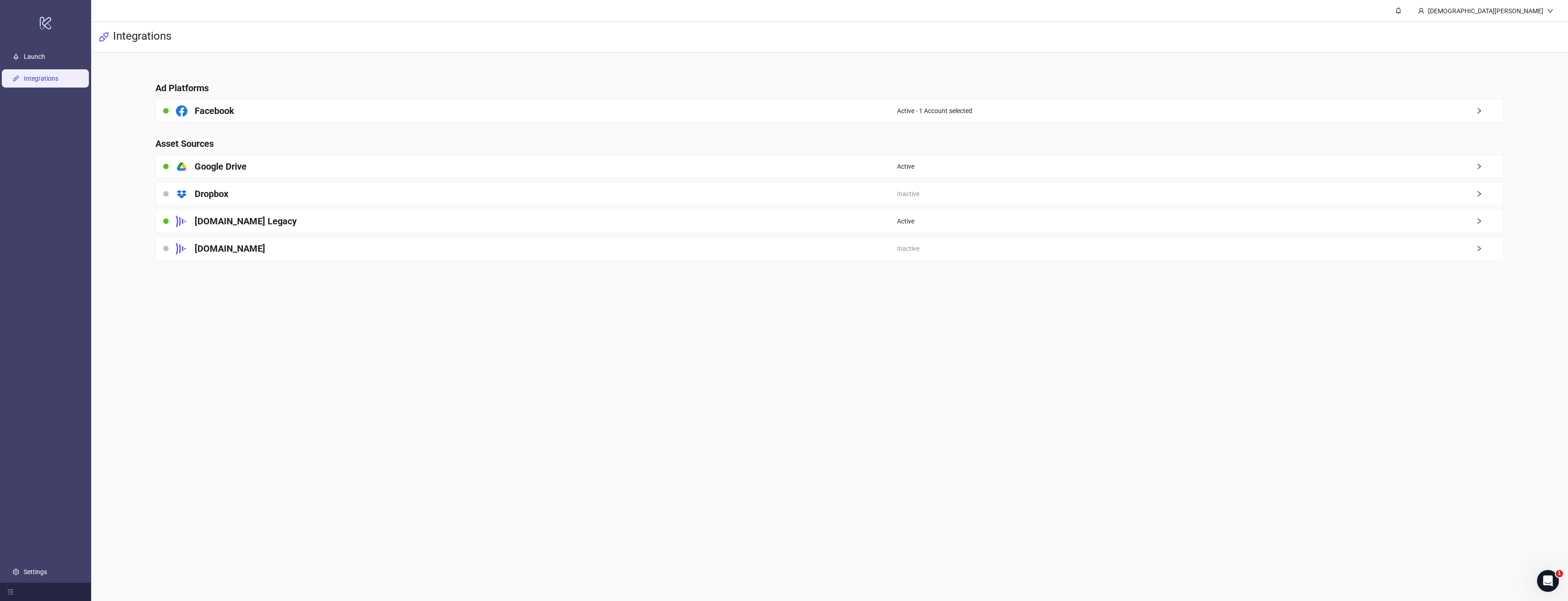
click at [423, 245] on div "[DOMAIN_NAME]" at bounding box center [527, 248] width 741 height 23
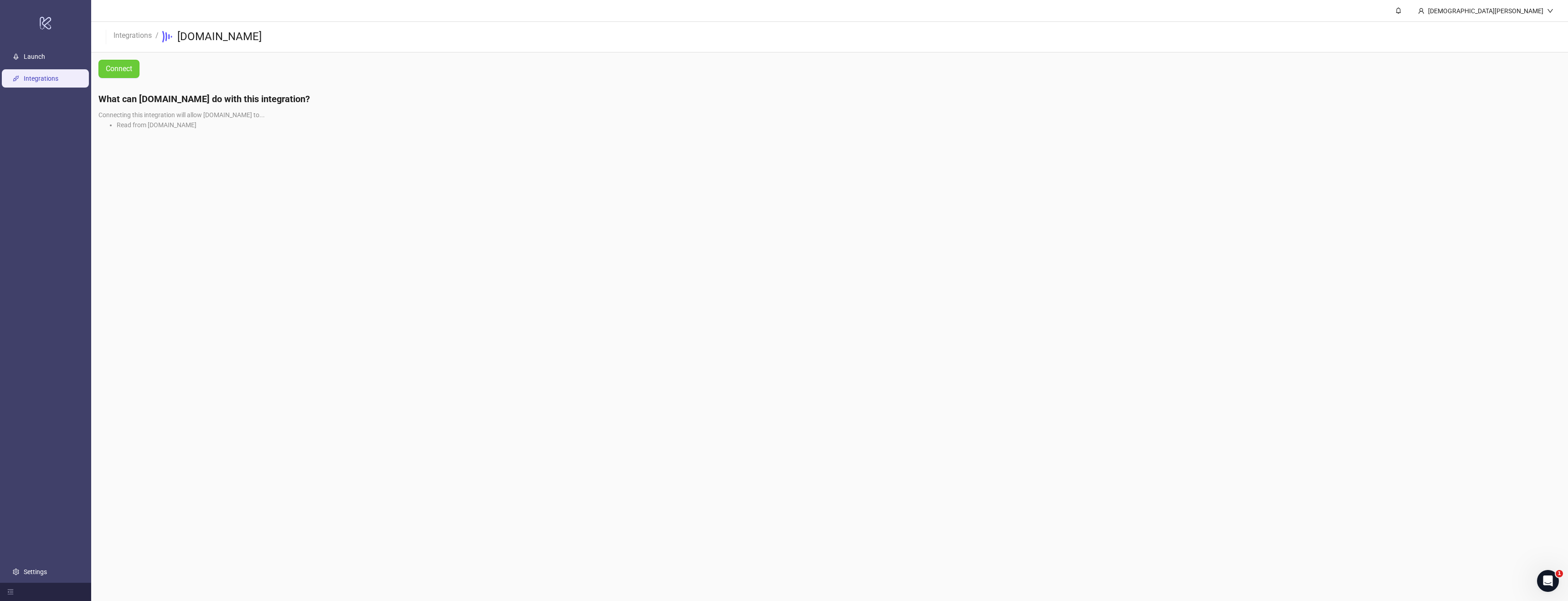
click at [125, 72] on span "Connect" at bounding box center [119, 68] width 26 height 8
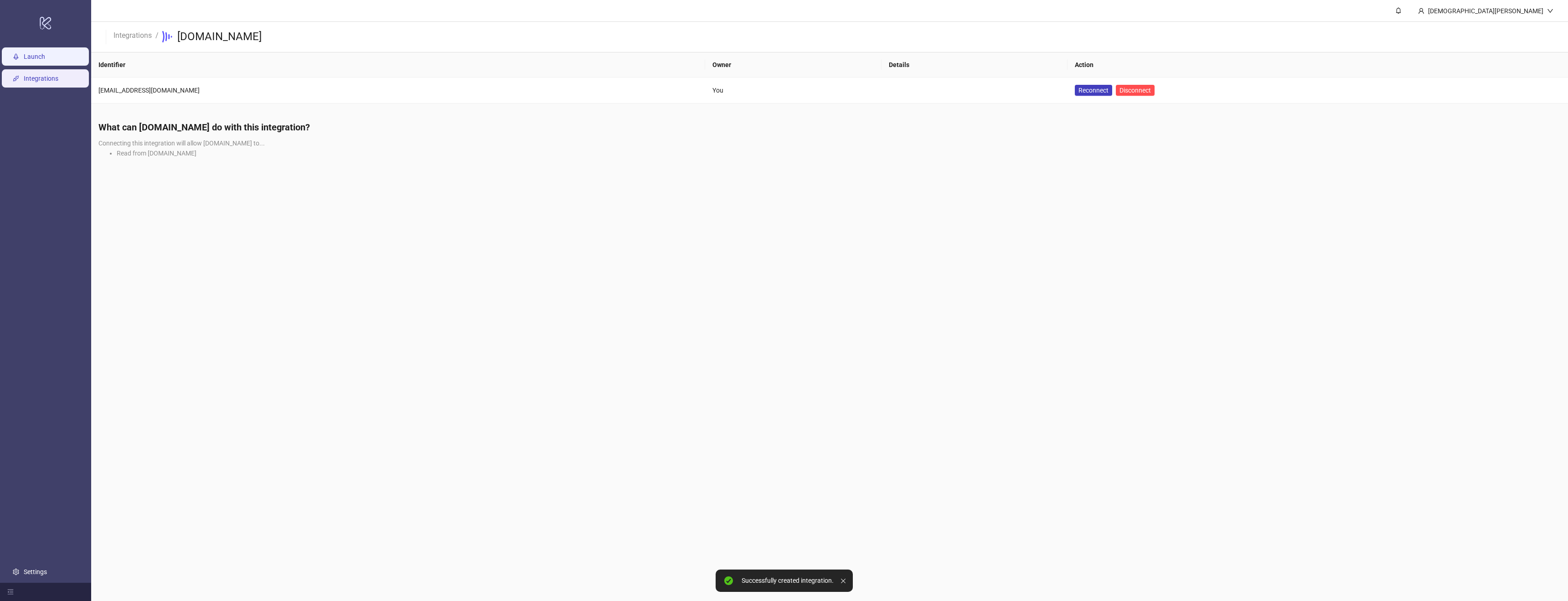
click at [33, 53] on link "Launch" at bounding box center [34, 57] width 21 height 7
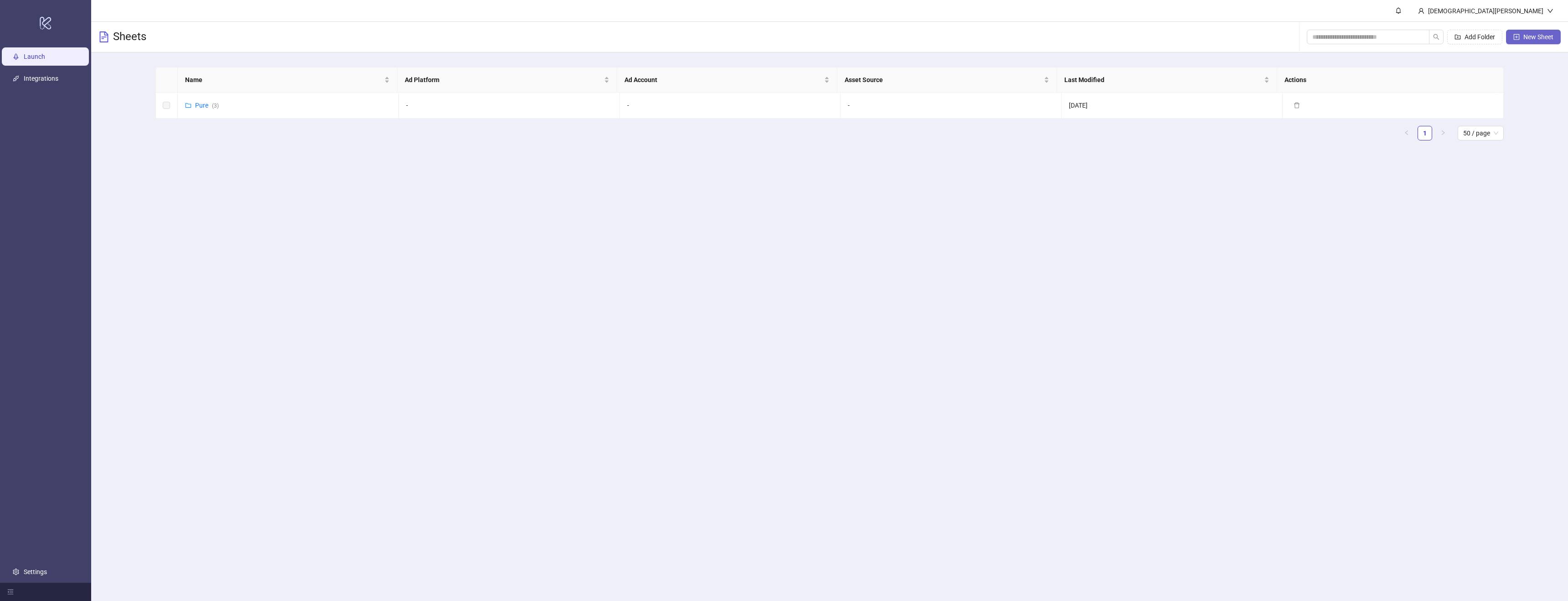
click at [1533, 40] on span "New Sheet" at bounding box center [1538, 37] width 30 height 7
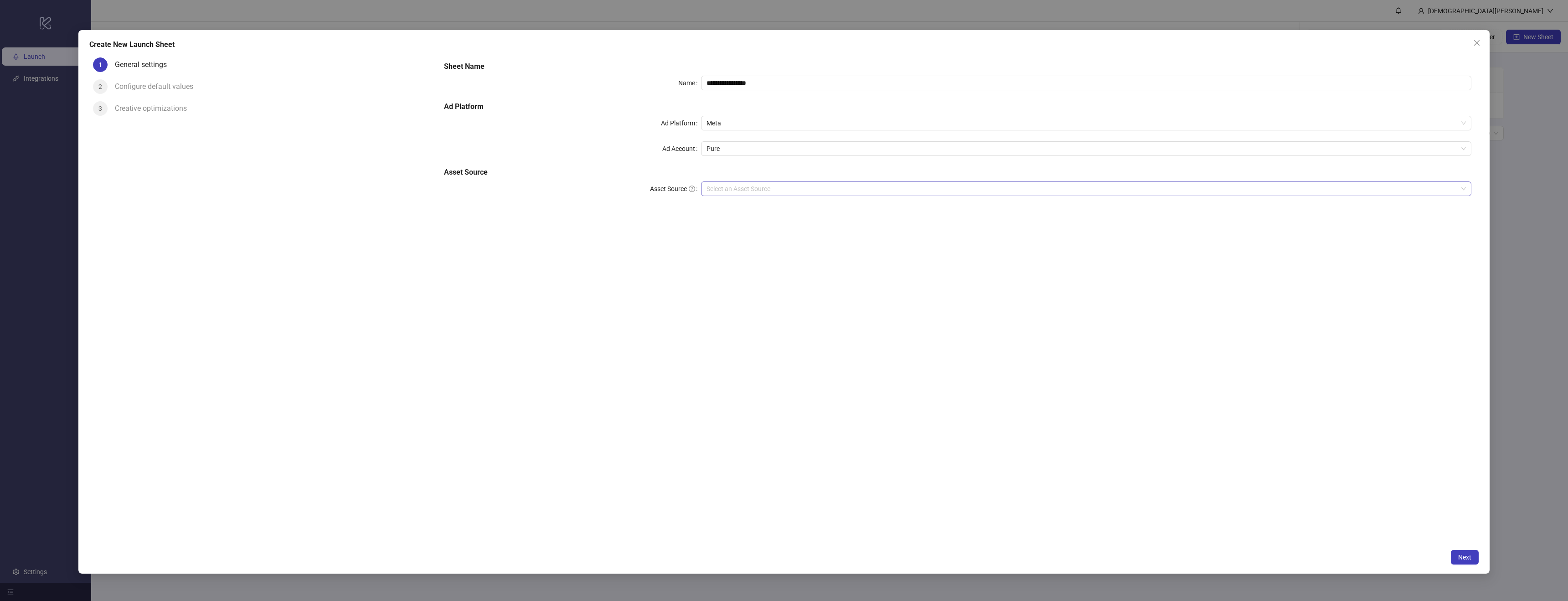
click at [830, 185] on input "Asset Source" at bounding box center [1082, 189] width 752 height 13
click at [754, 248] on div "[DOMAIN_NAME]" at bounding box center [1087, 251] width 756 height 10
click at [775, 211] on input "search" at bounding box center [1082, 214] width 752 height 13
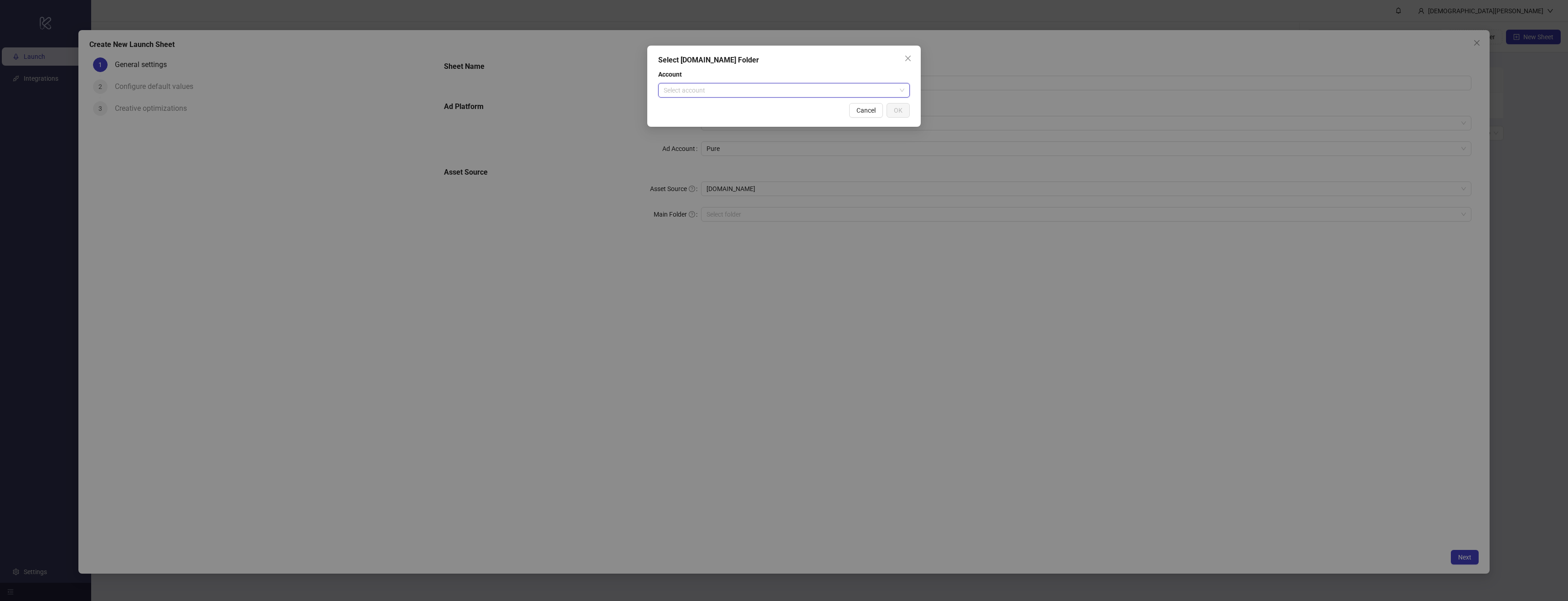
click at [817, 84] on input "search" at bounding box center [780, 90] width 233 height 13
click at [648, 298] on div "Select Frame.io Folder Account Select account Cancel OK" at bounding box center [784, 300] width 1568 height 601
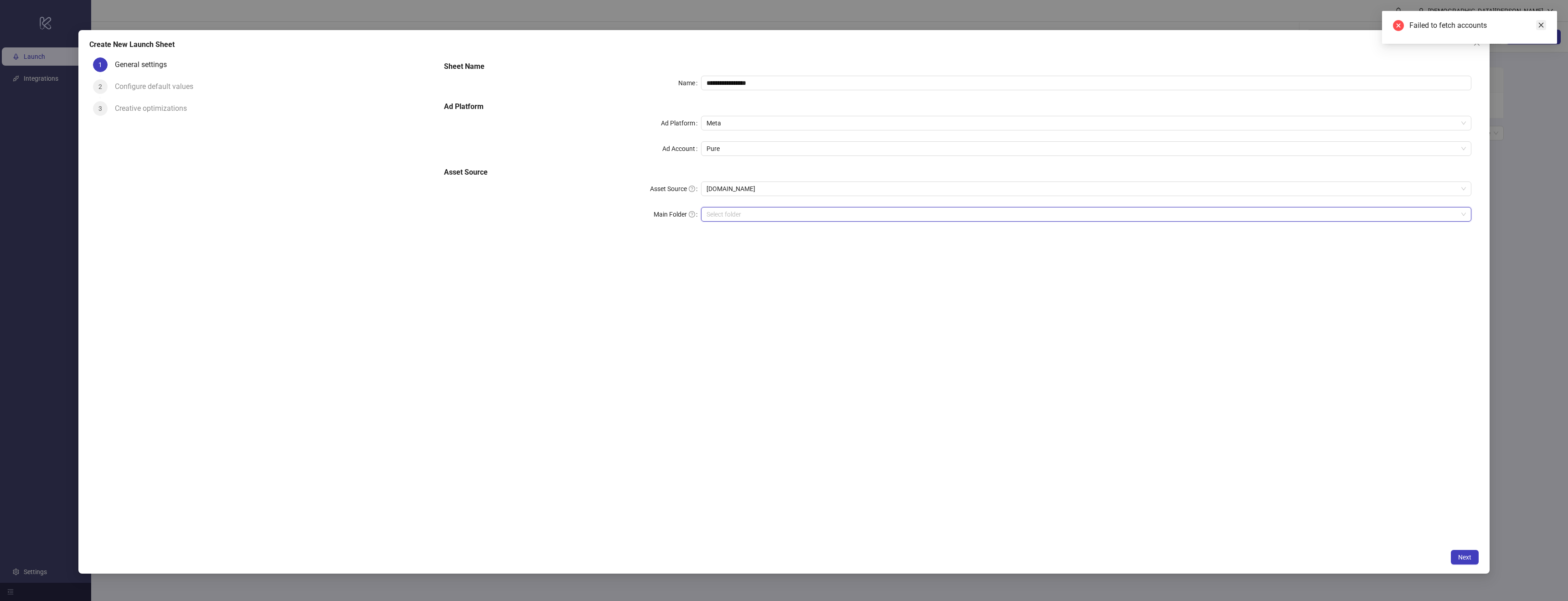
click at [1539, 26] on div "Failed to fetch accounts" at bounding box center [1469, 27] width 175 height 33
click at [1539, 24] on icon "close" at bounding box center [1541, 25] width 6 height 6
click at [1475, 44] on icon "close" at bounding box center [1477, 43] width 5 height 5
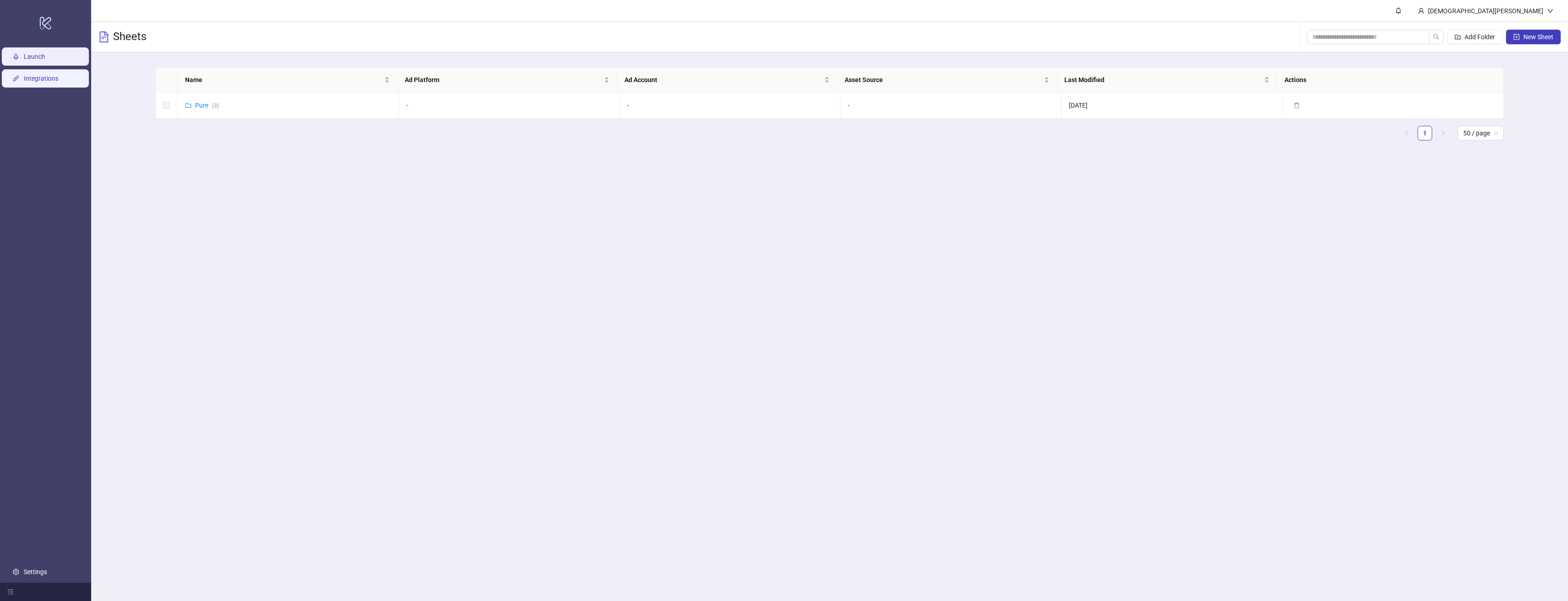
click at [58, 76] on link "Integrations" at bounding box center [41, 79] width 35 height 7
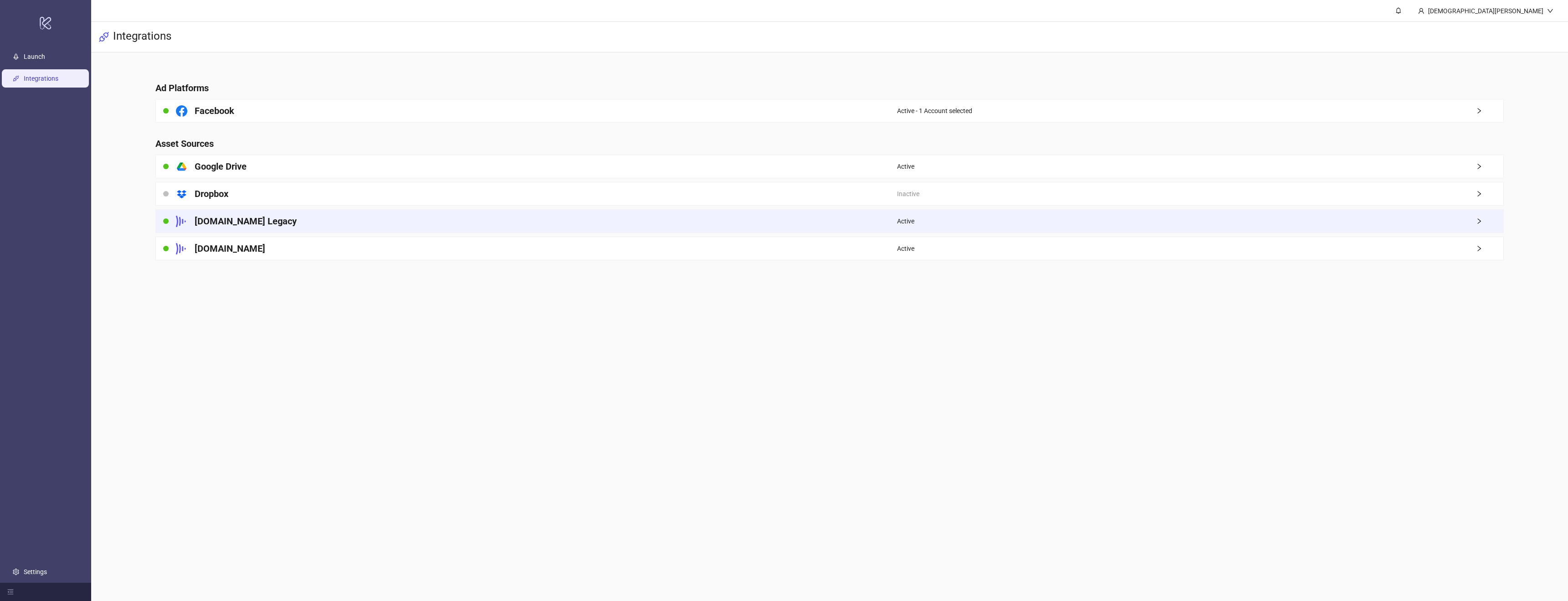
click at [306, 223] on div "Frame.io Legacy" at bounding box center [527, 220] width 741 height 23
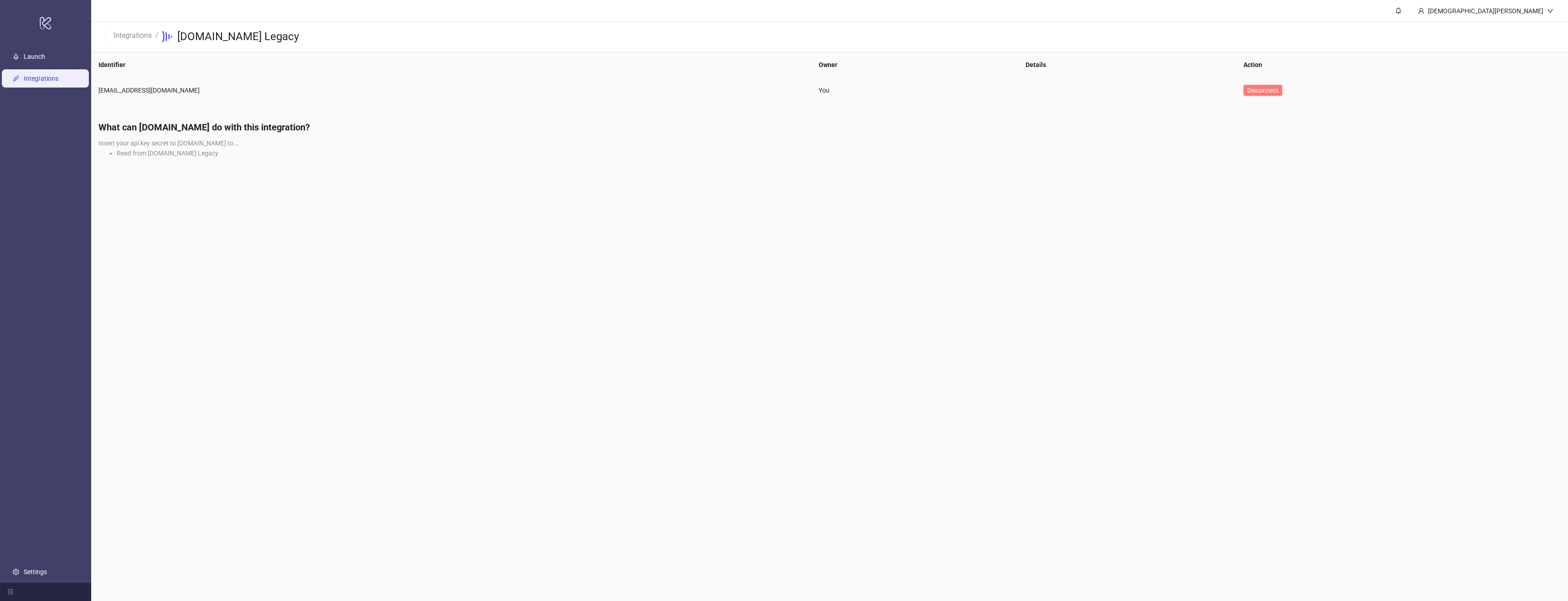
click at [1247, 86] on span "Disconnect" at bounding box center [1263, 90] width 32 height 7
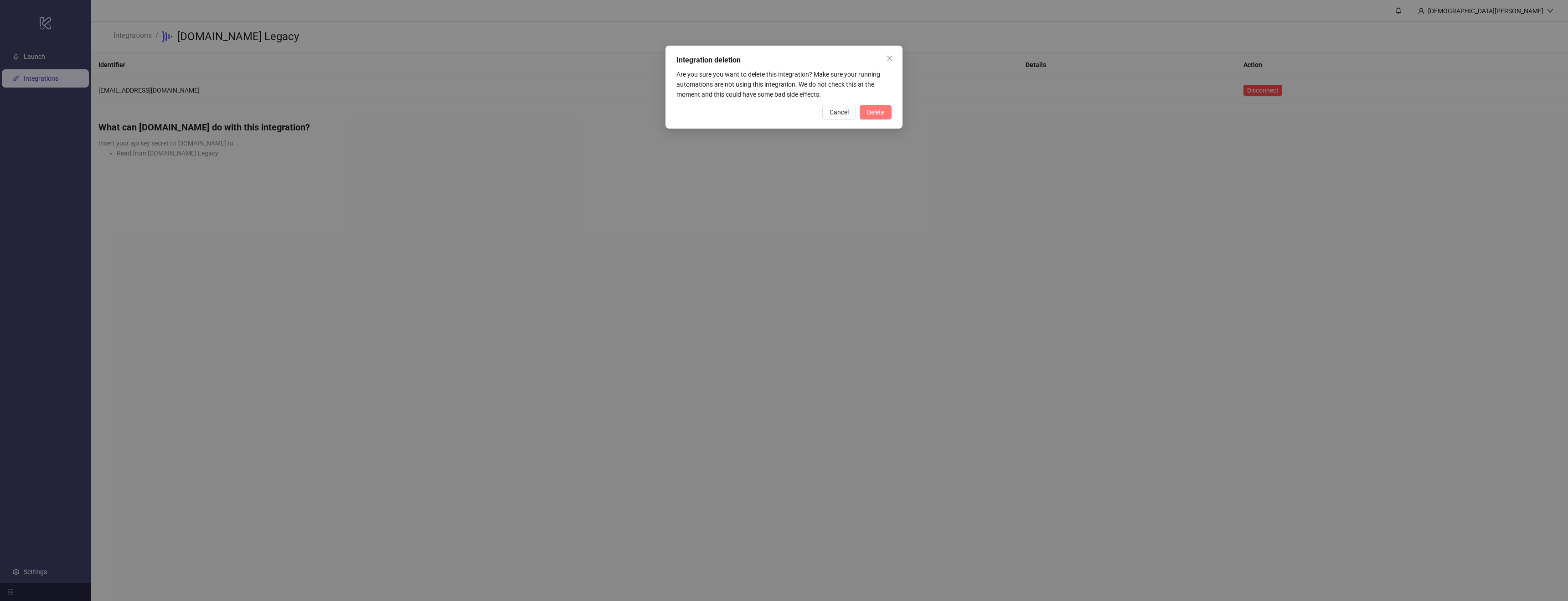
click at [878, 108] on span "Delete" at bounding box center [875, 112] width 17 height 7
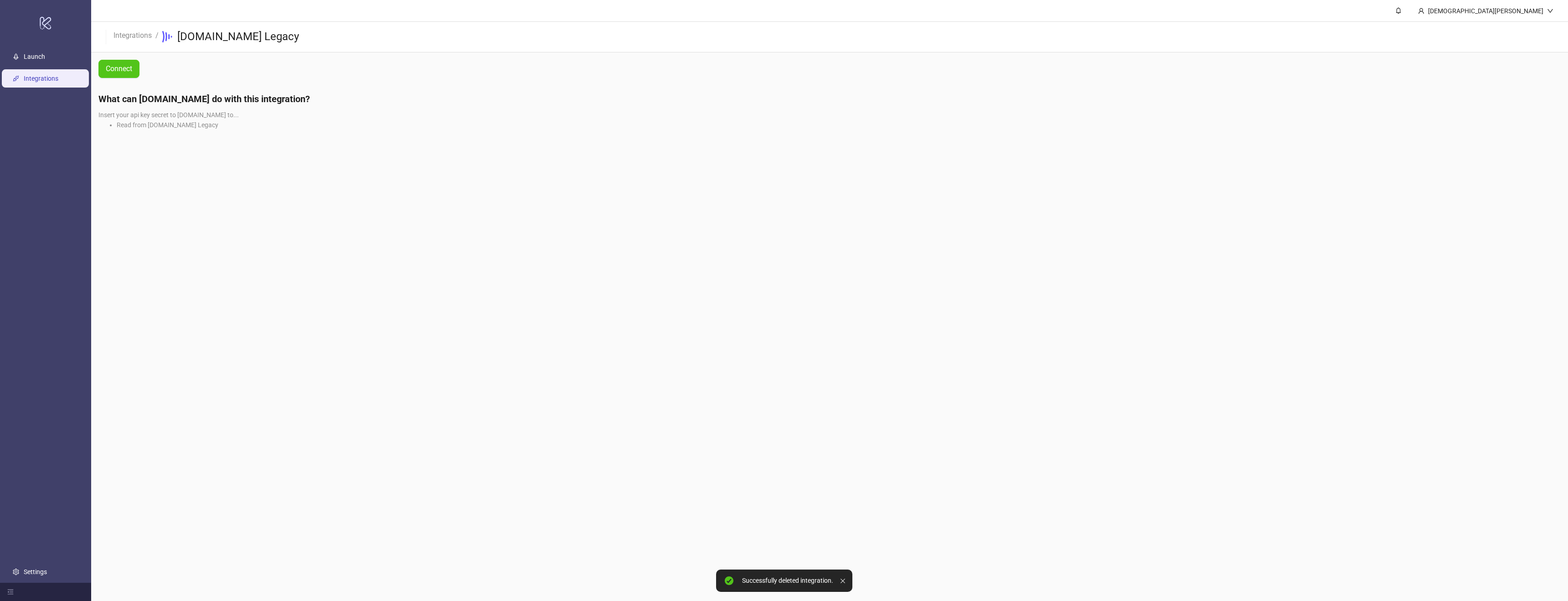
click at [58, 75] on link "Integrations" at bounding box center [41, 79] width 35 height 7
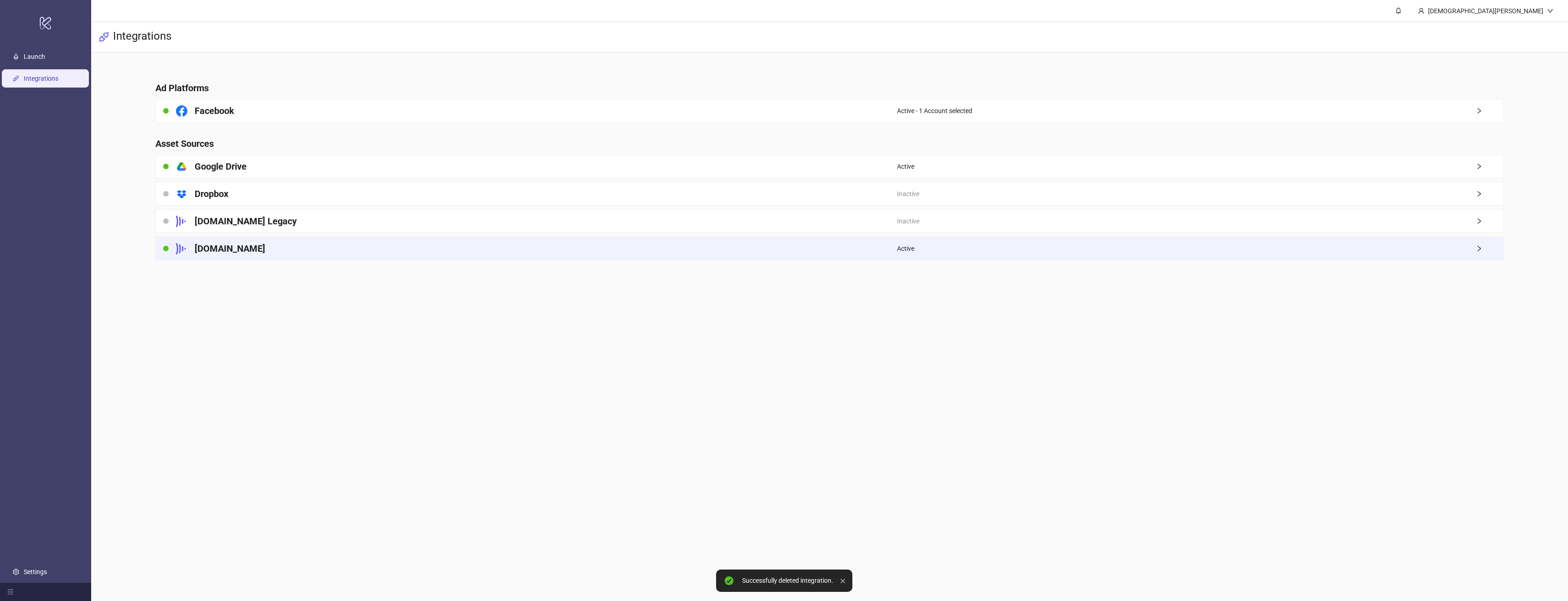
click at [251, 250] on div "Frame.io" at bounding box center [527, 248] width 741 height 23
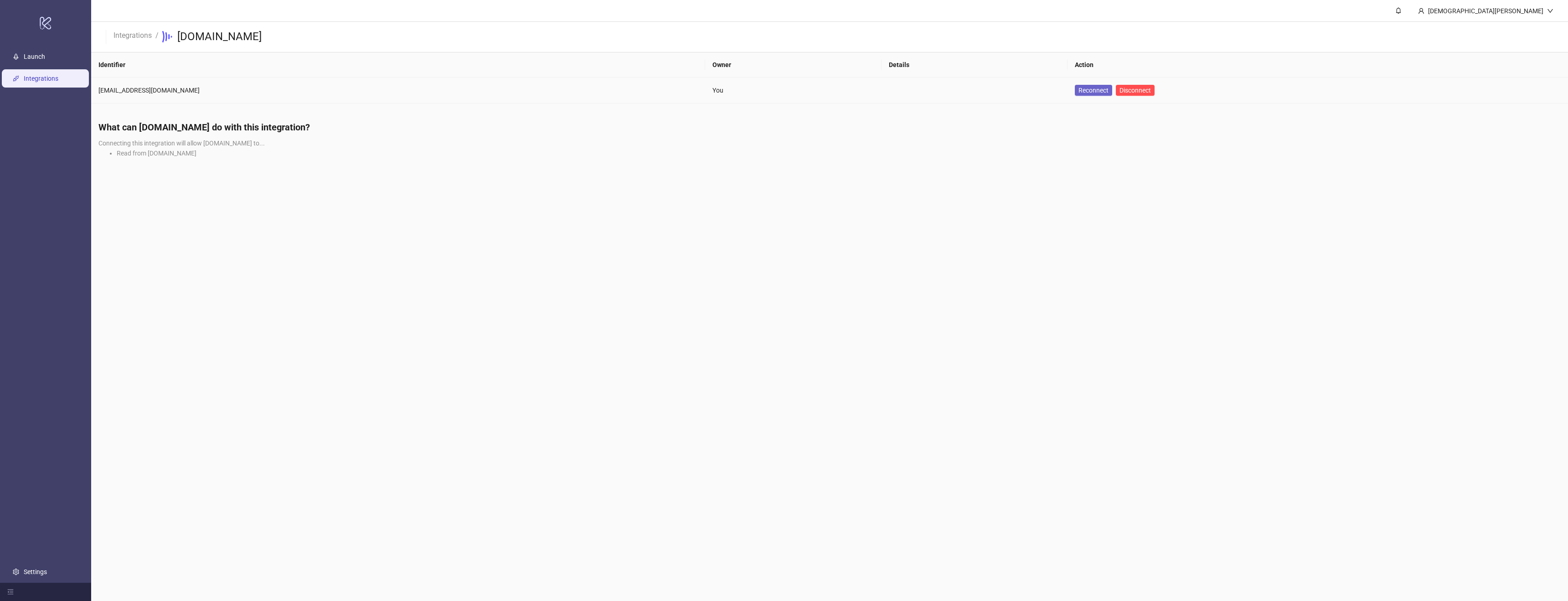
click at [1079, 90] on span "Reconnect" at bounding box center [1093, 90] width 30 height 10
click at [24, 53] on link "Launch" at bounding box center [34, 57] width 21 height 7
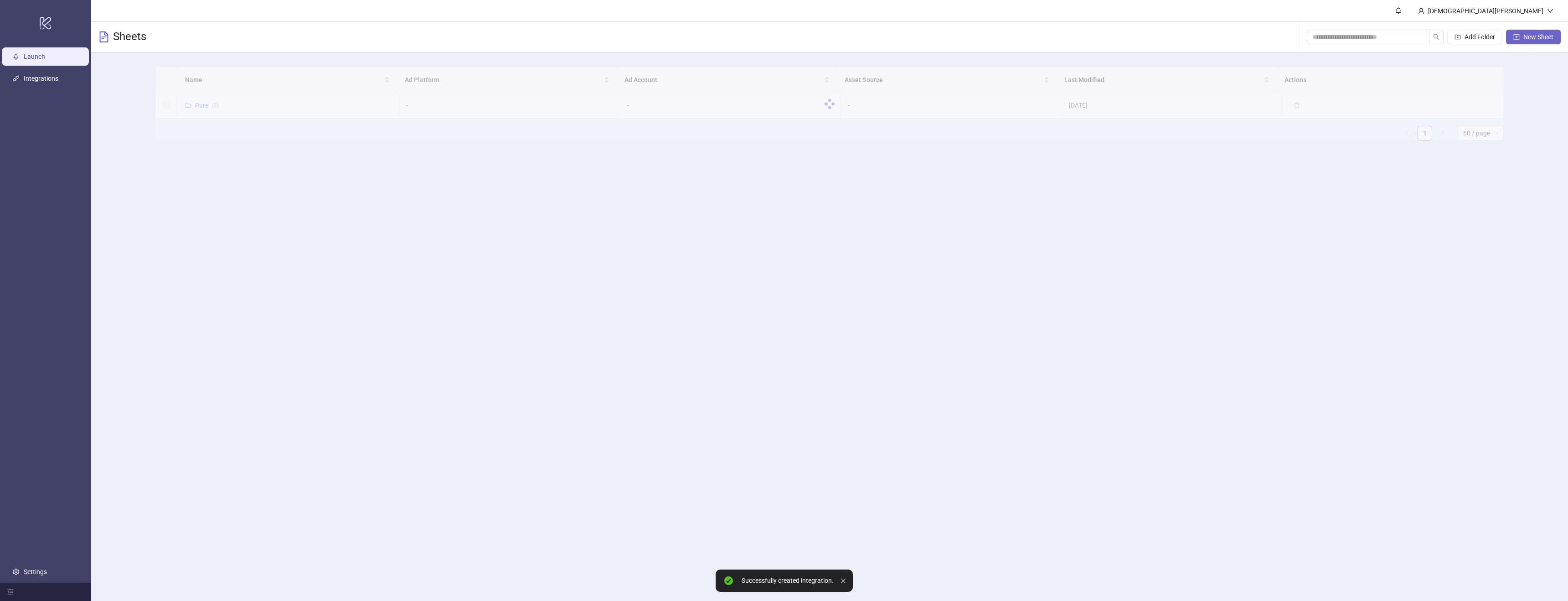
click at [1558, 37] on button "New Sheet" at bounding box center [1533, 37] width 55 height 15
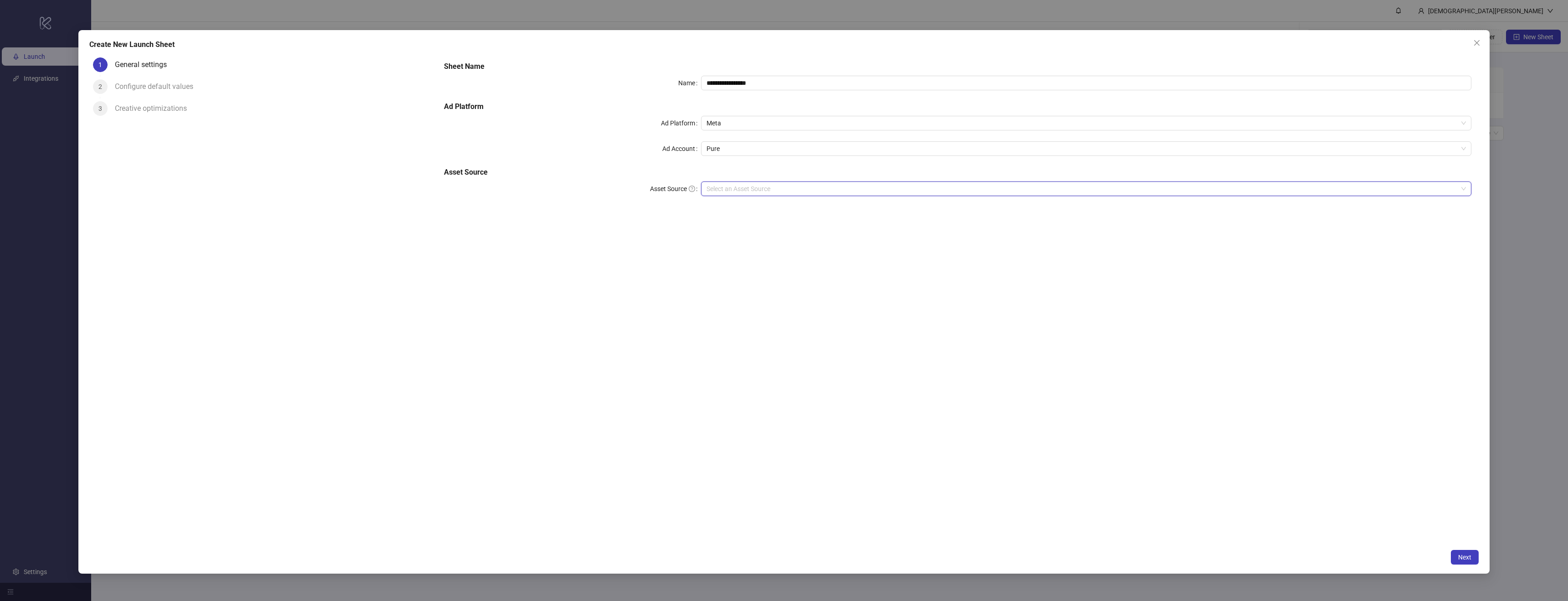
click at [895, 185] on input "Asset Source" at bounding box center [1082, 189] width 752 height 13
click at [783, 236] on div "Frame.io" at bounding box center [1087, 236] width 756 height 10
click at [752, 213] on input "search" at bounding box center [1082, 214] width 752 height 13
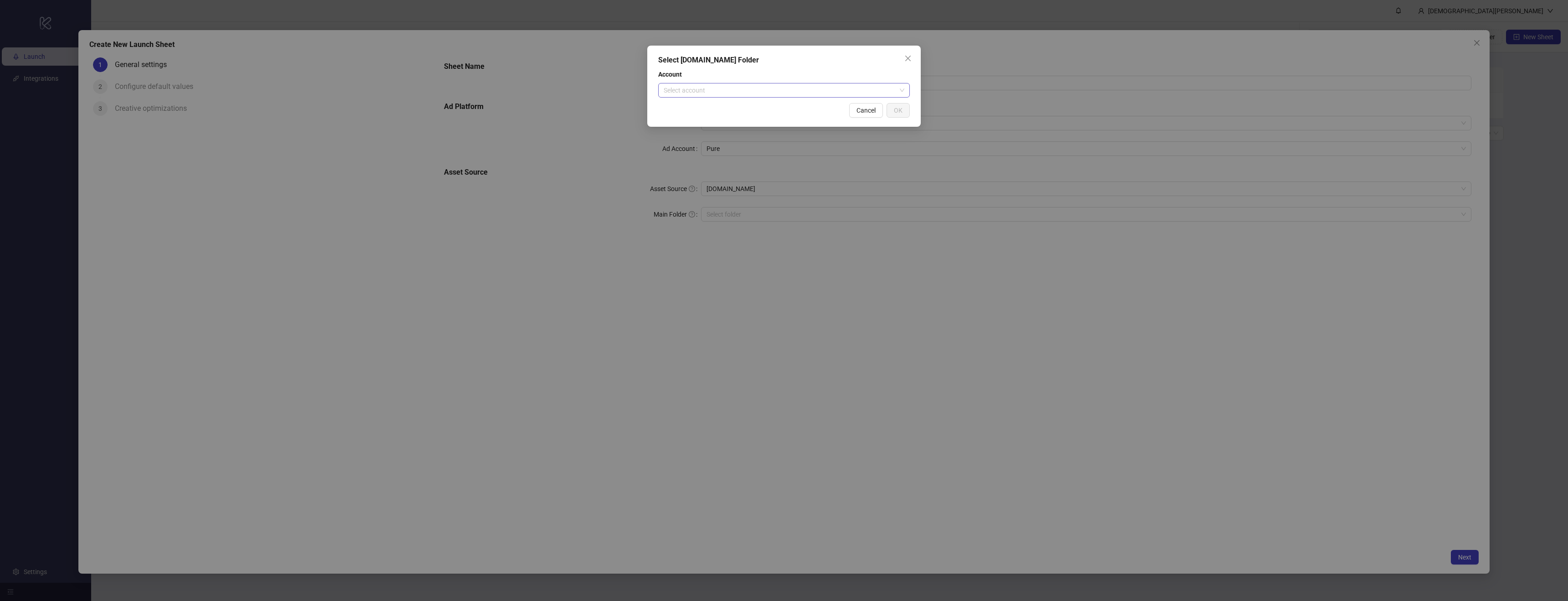
click at [813, 93] on input "search" at bounding box center [780, 90] width 233 height 13
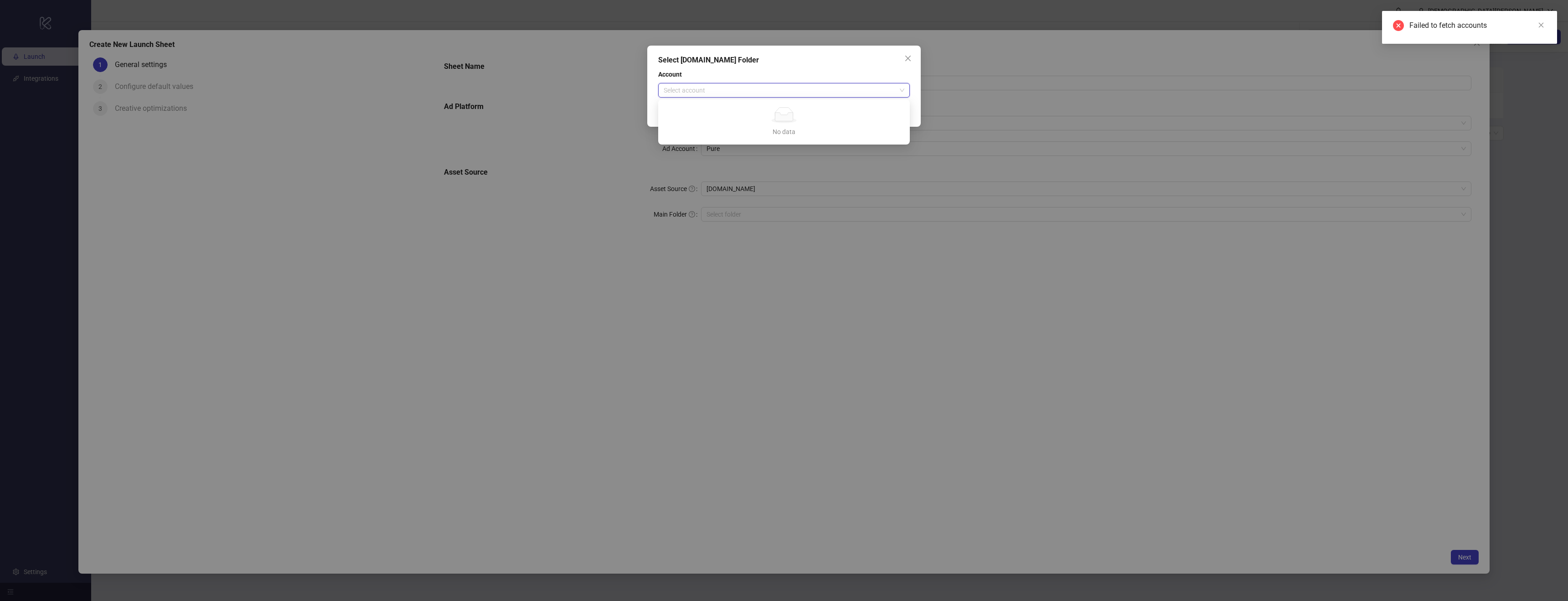
click at [586, 288] on div "Select Frame.io Folder Account Select account Cancel OK" at bounding box center [784, 300] width 1568 height 601
